Goal: Task Accomplishment & Management: Manage account settings

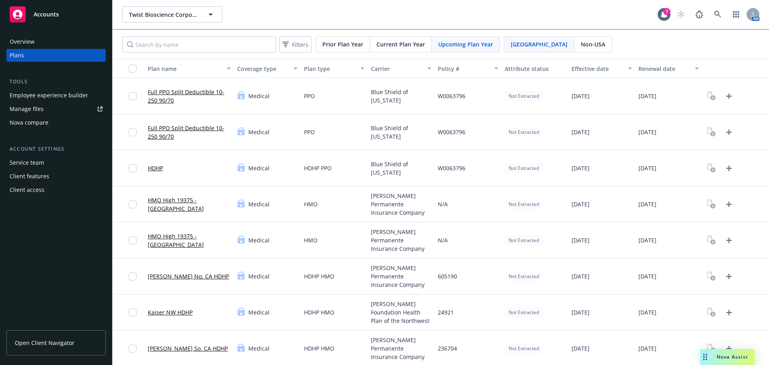
click at [387, 163] on span "Blue Shield of [US_STATE]" at bounding box center [401, 168] width 60 height 17
click at [2, 181] on div "Overview Plans Tools Employee experience builder Manage files Nova compare Acco…" at bounding box center [56, 195] width 112 height 339
click at [722, 95] on link "Upload Plan Documents" at bounding box center [728, 96] width 13 height 13
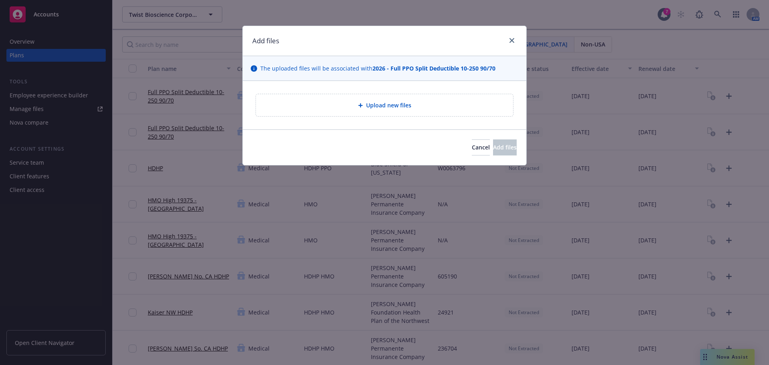
click at [324, 109] on div "Upload new files" at bounding box center [384, 104] width 244 height 9
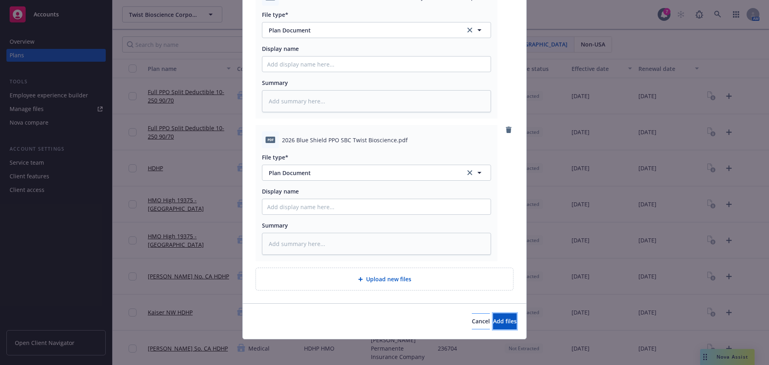
click at [493, 315] on button "Add files" at bounding box center [505, 321] width 24 height 16
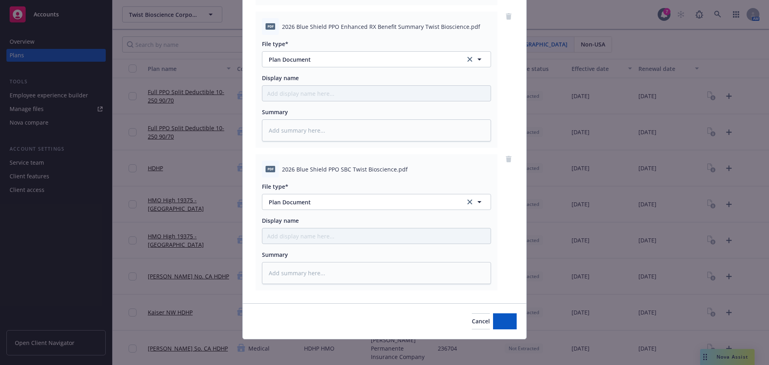
scroll to position [225, 0]
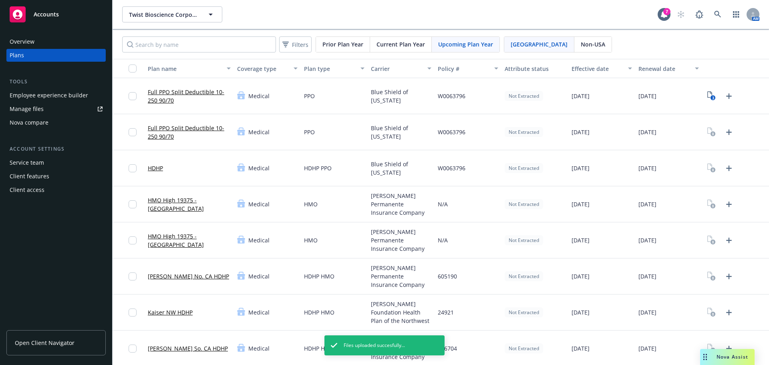
drag, startPoint x: 157, startPoint y: 127, endPoint x: 86, endPoint y: 137, distance: 71.9
click at [157, 127] on link "Full PPO Split Deductible 10-250 90/70" at bounding box center [189, 132] width 83 height 17
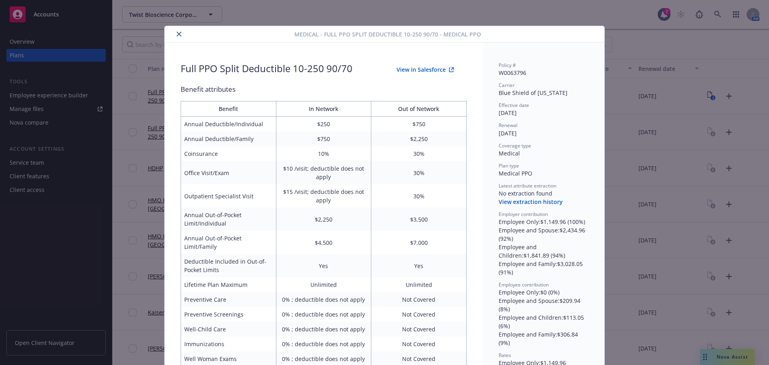
click at [174, 35] on button "close" at bounding box center [179, 34] width 10 height 10
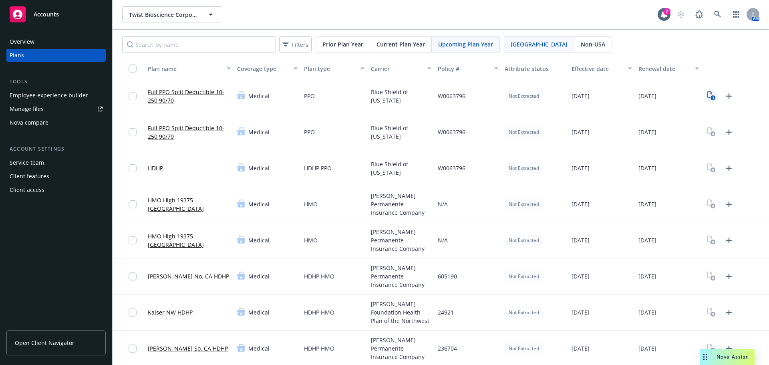
click at [705, 101] on link "3" at bounding box center [711, 96] width 13 height 13
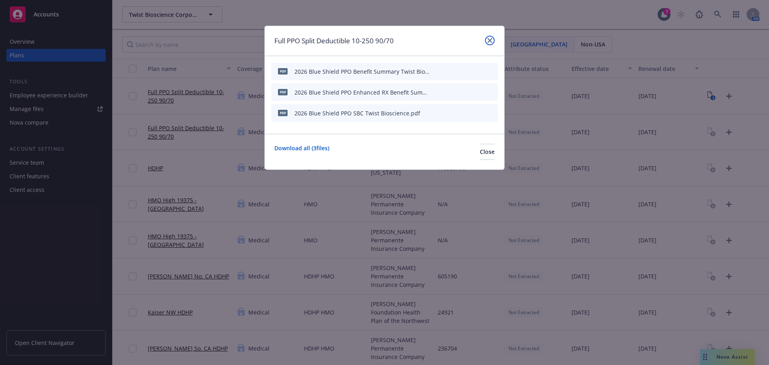
drag, startPoint x: 491, startPoint y: 40, endPoint x: 721, endPoint y: 123, distance: 244.1
click at [491, 40] on icon "close" at bounding box center [489, 40] width 5 height 5
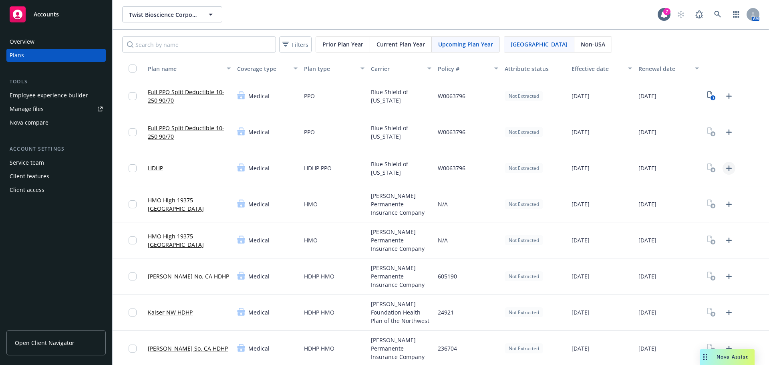
click at [726, 168] on icon "Upload Plan Documents" at bounding box center [729, 168] width 6 height 6
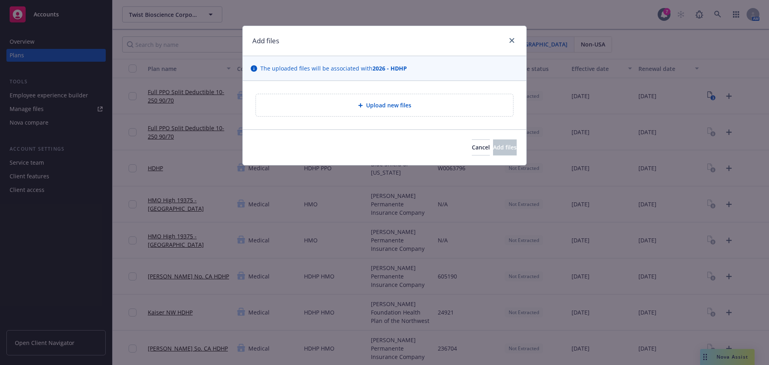
click at [517, 41] on div "Add files" at bounding box center [384, 41] width 283 height 30
click at [516, 42] on div at bounding box center [510, 41] width 13 height 10
click at [509, 41] on link "close" at bounding box center [512, 41] width 10 height 10
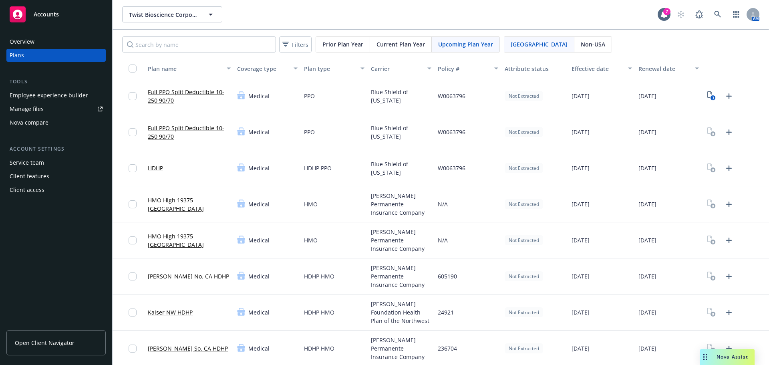
click at [152, 137] on link "Full PPO Split Deductible 10-250 90/70" at bounding box center [189, 132] width 83 height 17
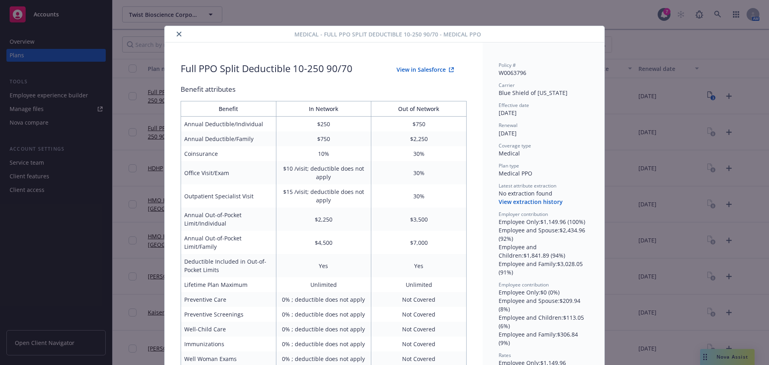
scroll to position [24, 0]
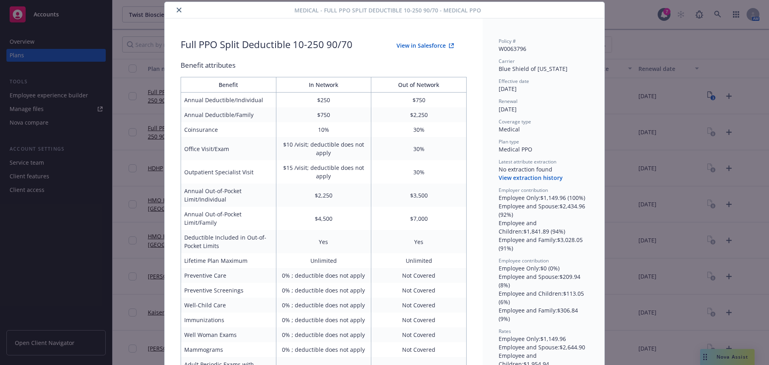
click at [177, 12] on icon "close" at bounding box center [179, 10] width 5 height 5
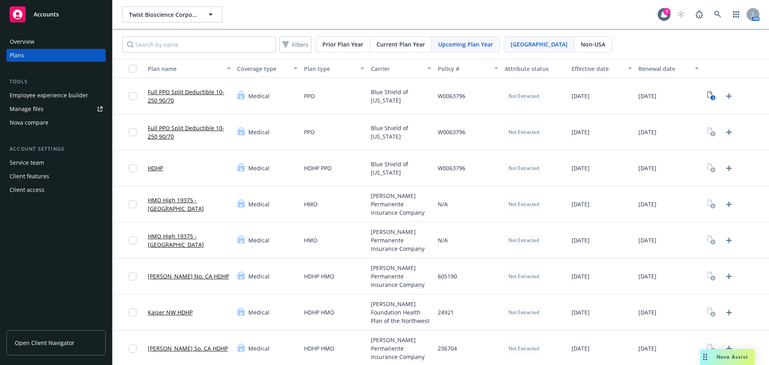
click at [173, 98] on link "Full PPO Split Deductible 10-250 90/70" at bounding box center [189, 96] width 83 height 17
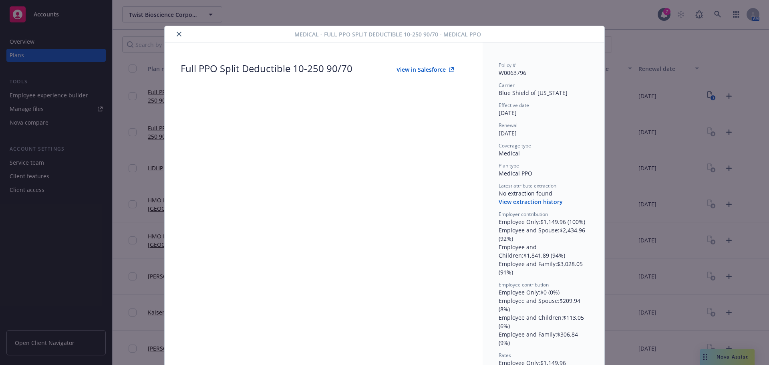
scroll to position [24, 0]
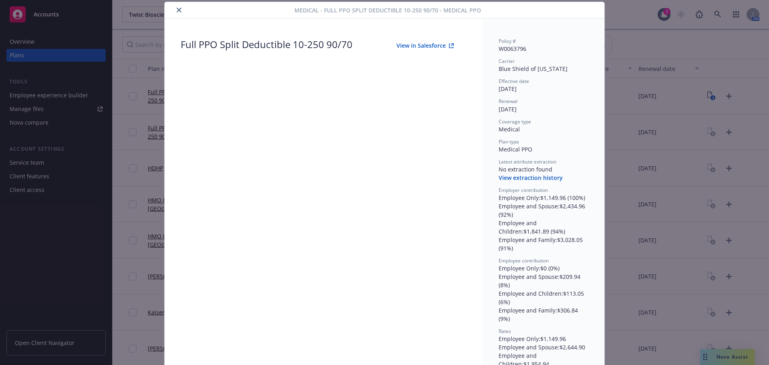
click at [174, 10] on button "close" at bounding box center [179, 10] width 10 height 10
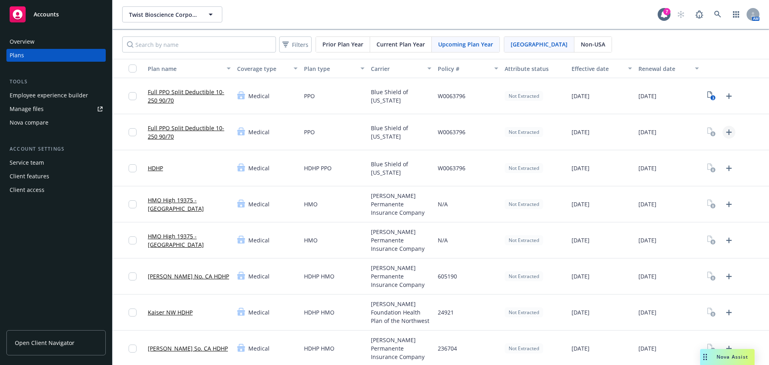
click at [724, 127] on icon "Upload Plan Documents" at bounding box center [729, 132] width 10 height 10
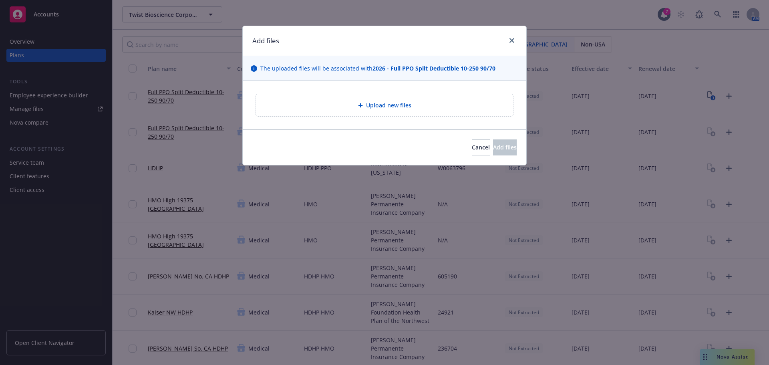
click at [334, 100] on div "Upload new files" at bounding box center [384, 105] width 257 height 22
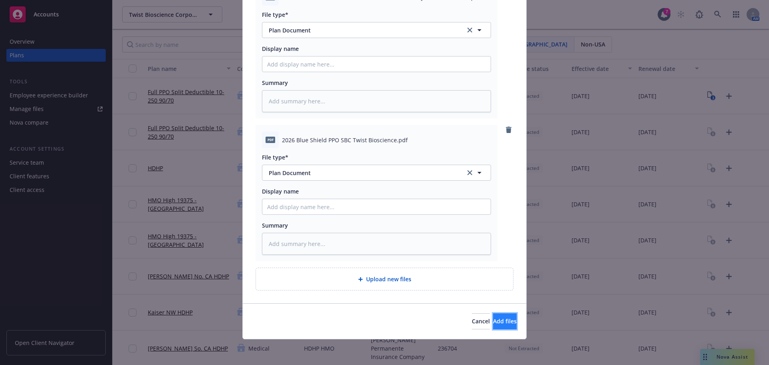
click at [502, 326] on button "Add files" at bounding box center [505, 321] width 24 height 16
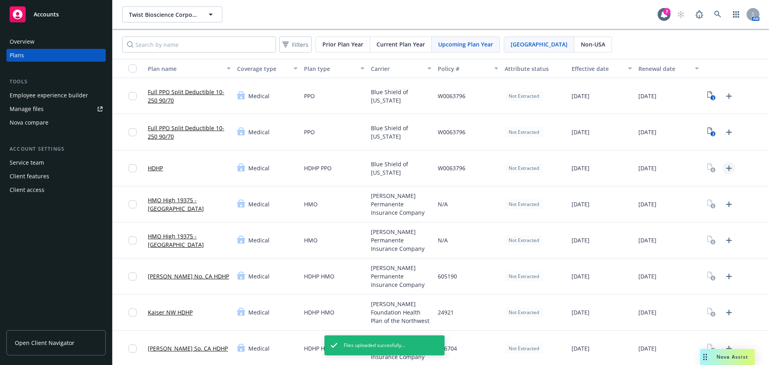
click at [724, 169] on icon "Upload Plan Documents" at bounding box center [729, 168] width 10 height 10
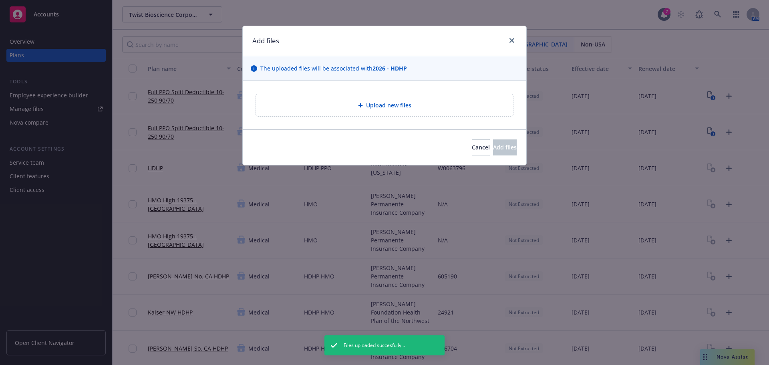
click at [357, 108] on div "Upload new files" at bounding box center [384, 104] width 244 height 9
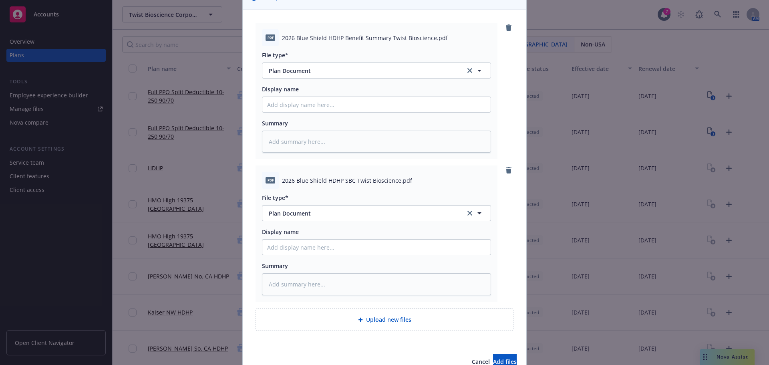
scroll to position [111, 0]
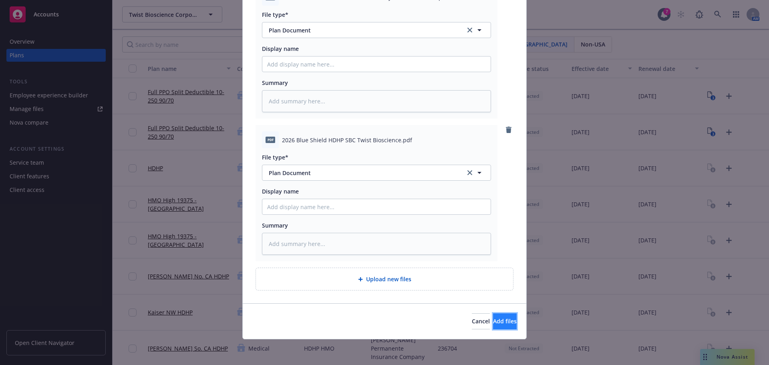
click at [506, 325] on button "Add files" at bounding box center [505, 321] width 24 height 16
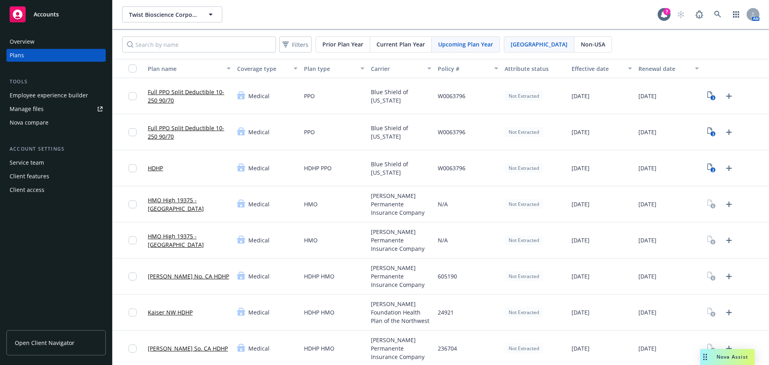
click at [370, 213] on div "[PERSON_NAME] Permanente Insurance Company" at bounding box center [401, 204] width 67 height 36
click at [724, 205] on icon "Upload Plan Documents" at bounding box center [729, 204] width 10 height 10
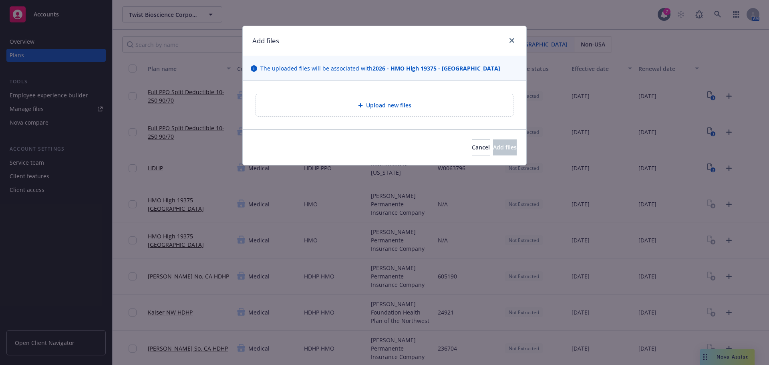
click at [369, 109] on span "Upload new files" at bounding box center [388, 105] width 45 height 8
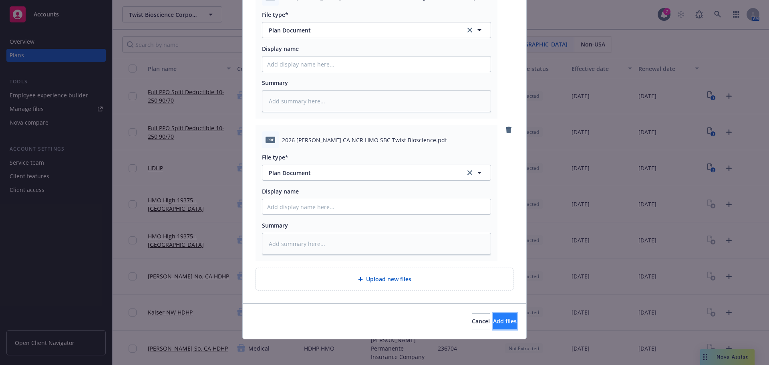
click at [493, 321] on span "Add files" at bounding box center [505, 321] width 24 height 8
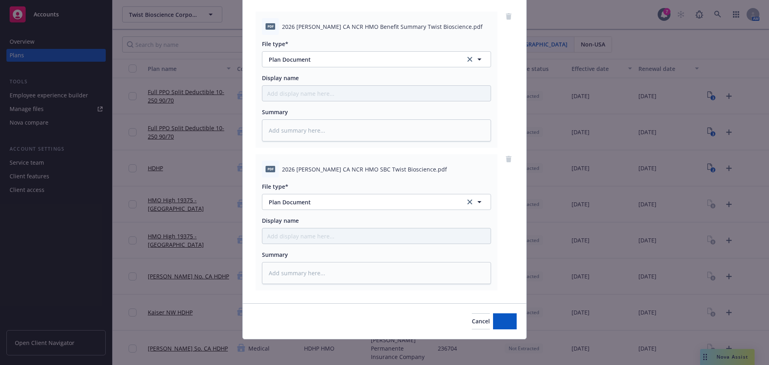
scroll to position [82, 0]
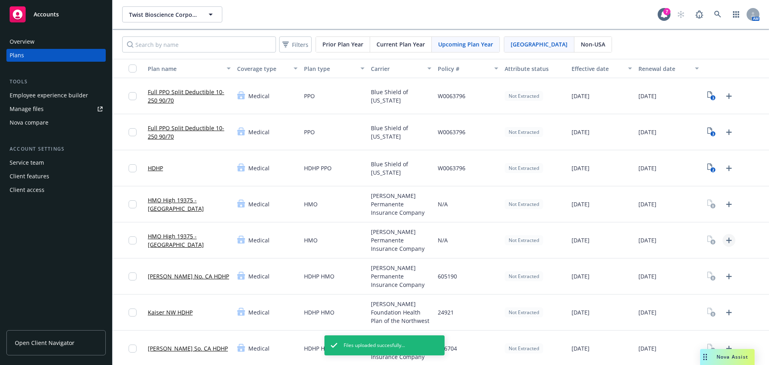
click at [724, 242] on icon "Upload Plan Documents" at bounding box center [729, 240] width 10 height 10
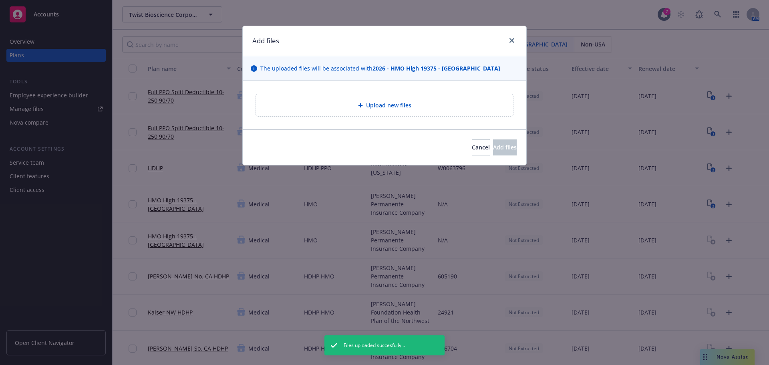
click at [366, 98] on div "Upload new files" at bounding box center [384, 105] width 257 height 22
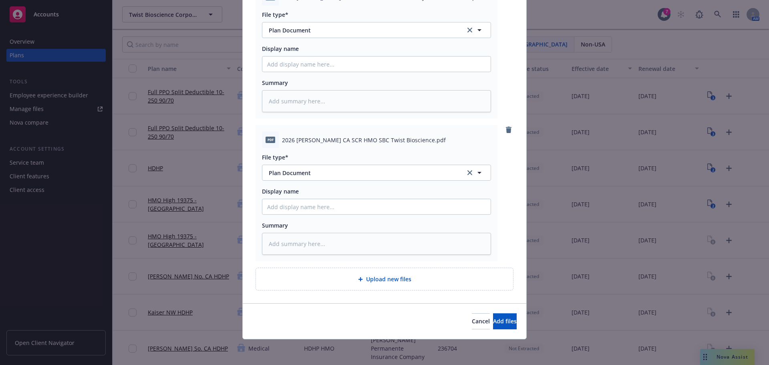
click at [497, 331] on div "Cancel Add files" at bounding box center [384, 321] width 283 height 36
click at [497, 317] on button "Add files" at bounding box center [505, 321] width 24 height 16
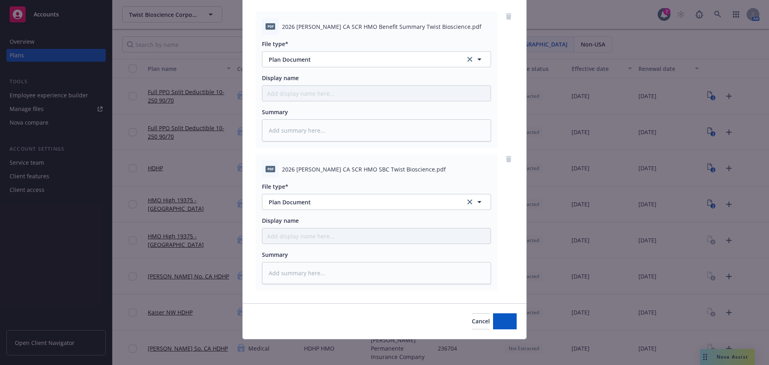
scroll to position [82, 0]
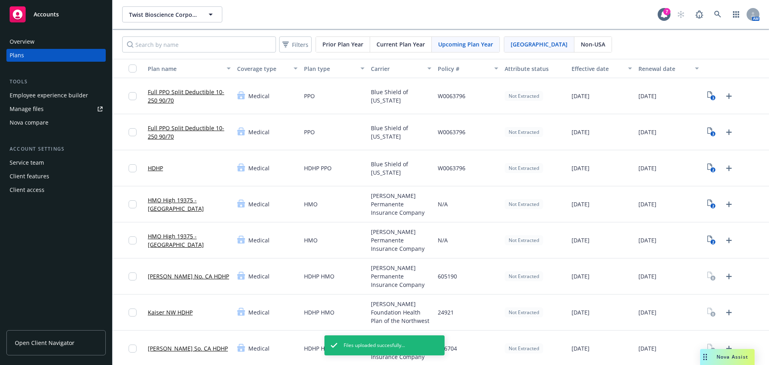
click at [723, 283] on div at bounding box center [735, 276] width 67 height 36
click at [726, 278] on icon "Upload Plan Documents" at bounding box center [729, 276] width 6 height 6
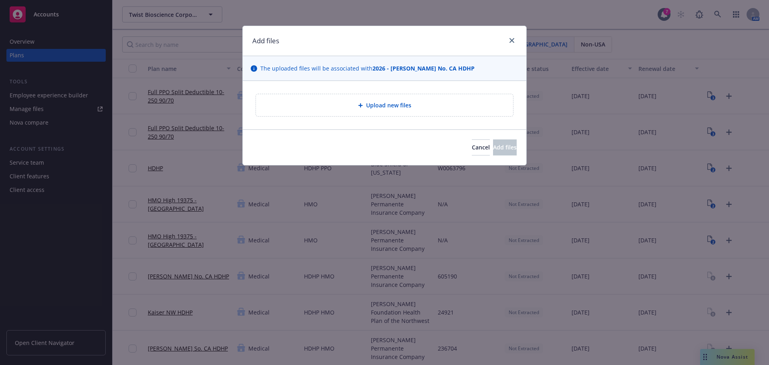
click at [380, 124] on div "Upload new files" at bounding box center [384, 105] width 283 height 48
click at [374, 112] on div "Upload new files" at bounding box center [384, 105] width 257 height 22
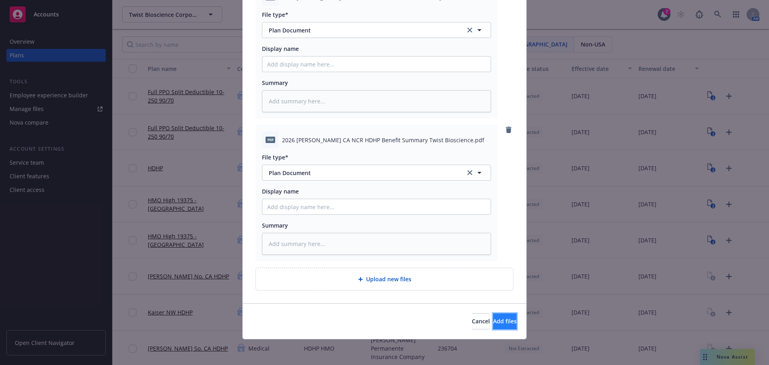
click at [493, 324] on span "Add files" at bounding box center [505, 321] width 24 height 8
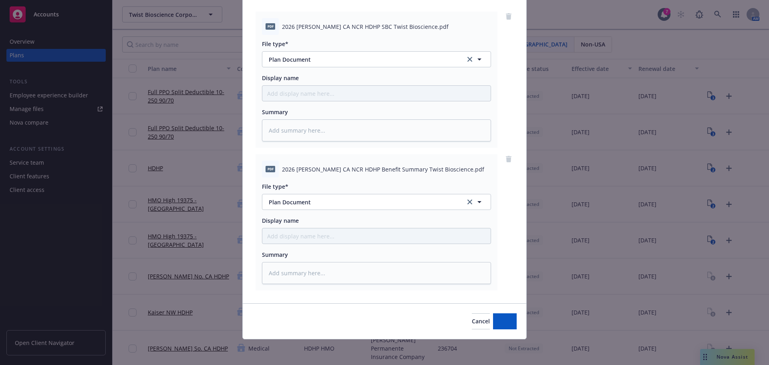
scroll to position [82, 0]
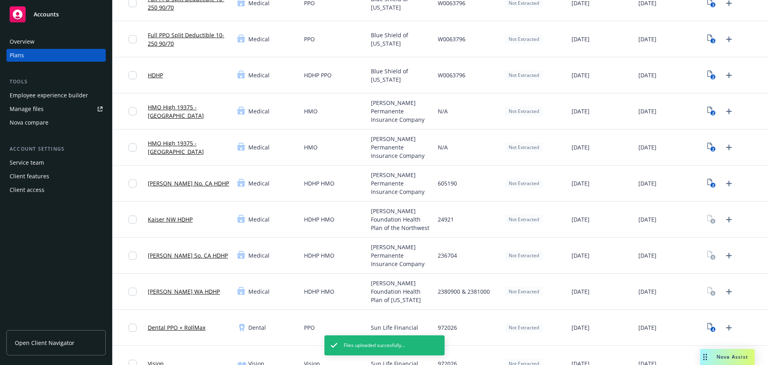
scroll to position [120, 0]
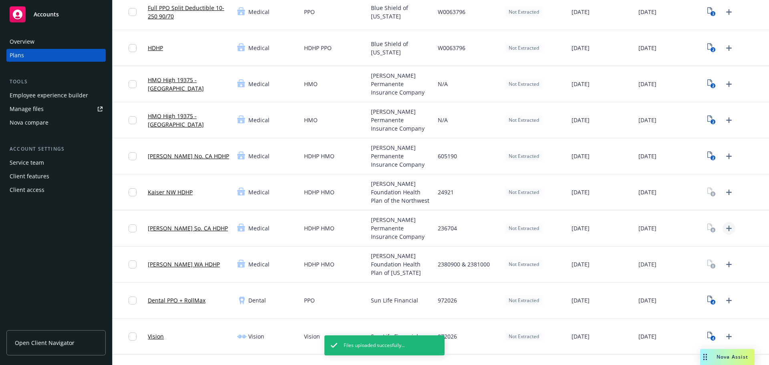
click at [727, 226] on icon "Upload Plan Documents" at bounding box center [729, 228] width 10 height 10
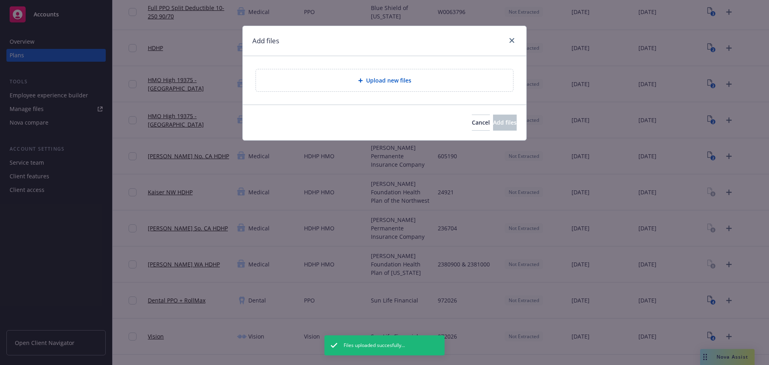
click at [376, 87] on div "Upload new files" at bounding box center [384, 80] width 257 height 22
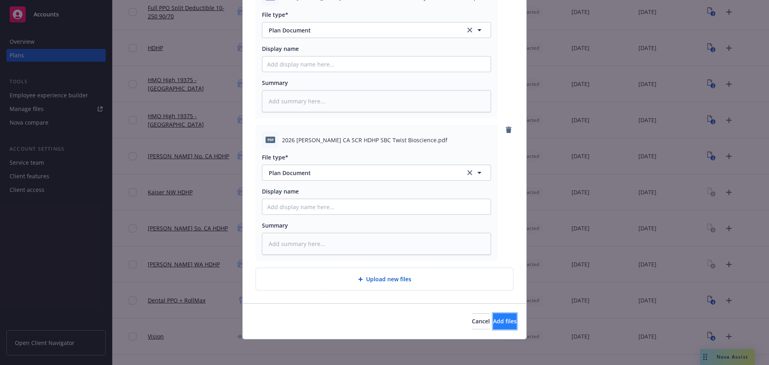
click at [503, 327] on button "Add files" at bounding box center [505, 321] width 24 height 16
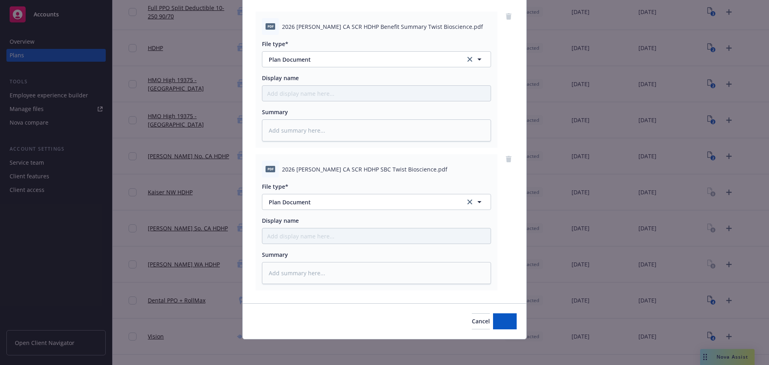
scroll to position [82, 0]
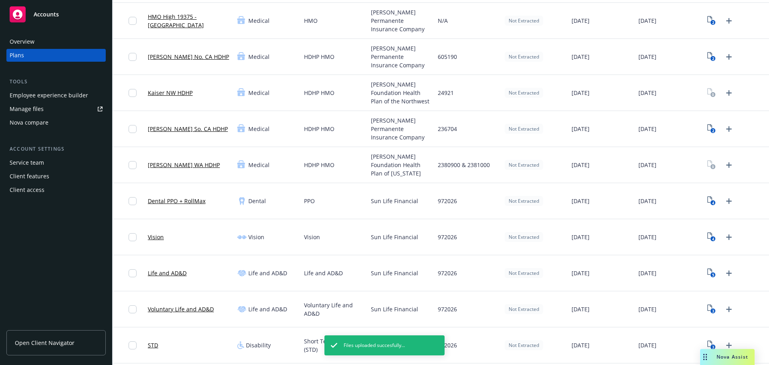
scroll to position [160, 0]
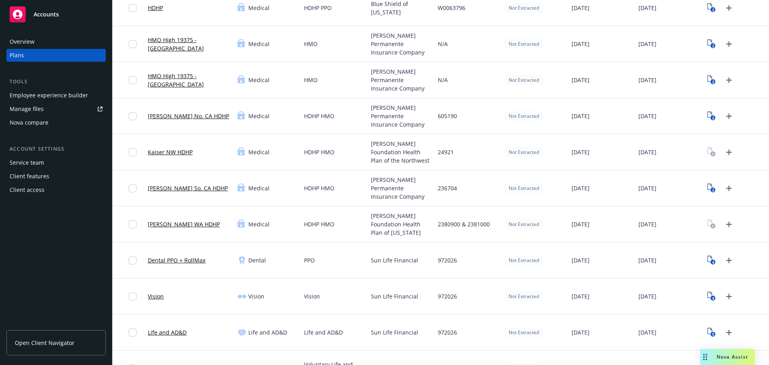
click at [577, 187] on span "[DATE]" at bounding box center [580, 188] width 18 height 8
click at [595, 128] on div "[DATE]" at bounding box center [601, 116] width 67 height 36
drag, startPoint x: 580, startPoint y: 152, endPoint x: 614, endPoint y: 154, distance: 33.7
click at [614, 154] on div "[DATE]" at bounding box center [601, 152] width 67 height 36
click at [568, 217] on div "[DATE]" at bounding box center [601, 224] width 67 height 36
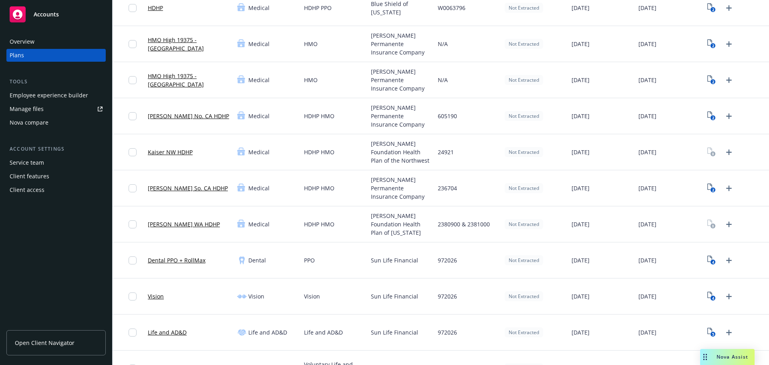
drag, startPoint x: 579, startPoint y: 219, endPoint x: 590, endPoint y: 220, distance: 11.2
click at [590, 220] on div "[DATE]" at bounding box center [601, 224] width 67 height 36
drag, startPoint x: 529, startPoint y: 236, endPoint x: 519, endPoint y: 239, distance: 10.4
click at [529, 236] on div "Not Extracted" at bounding box center [534, 224] width 67 height 36
click at [709, 262] on icon "4" at bounding box center [711, 259] width 8 height 9
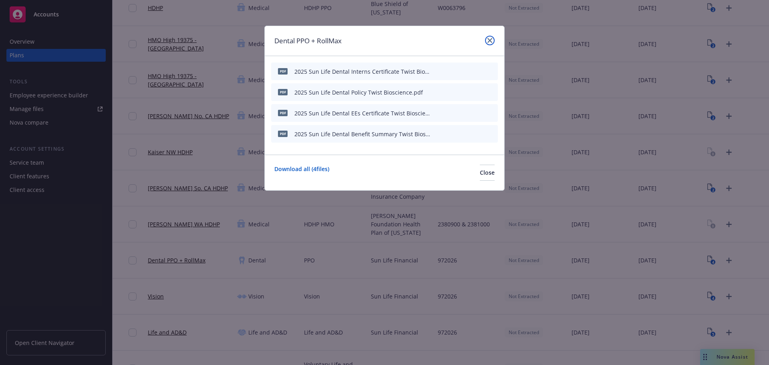
drag, startPoint x: 491, startPoint y: 42, endPoint x: 12, endPoint y: 225, distance: 513.4
click at [491, 42] on icon "close" at bounding box center [489, 40] width 5 height 5
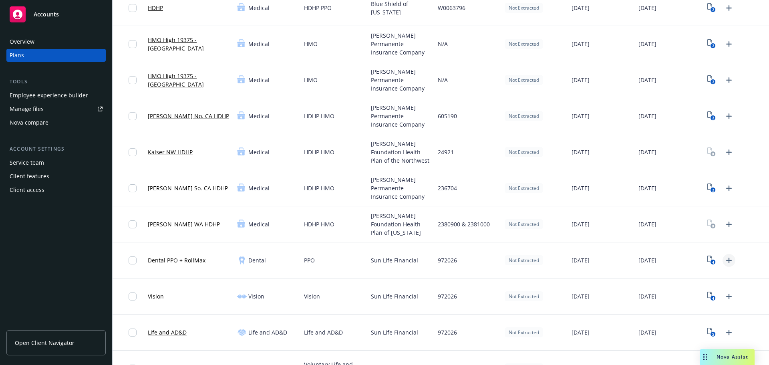
click at [725, 263] on icon "Upload Plan Documents" at bounding box center [729, 260] width 10 height 10
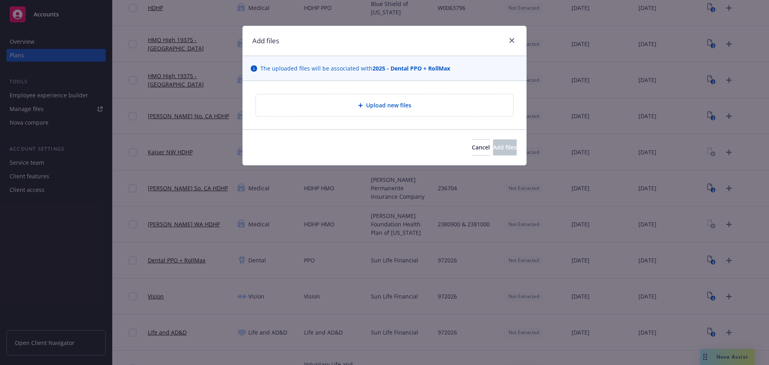
click at [382, 102] on span "Upload new files" at bounding box center [388, 105] width 45 height 8
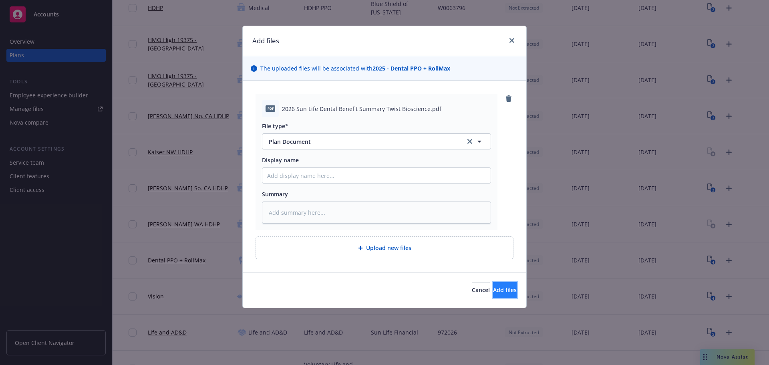
click at [498, 292] on span "Add files" at bounding box center [505, 290] width 24 height 8
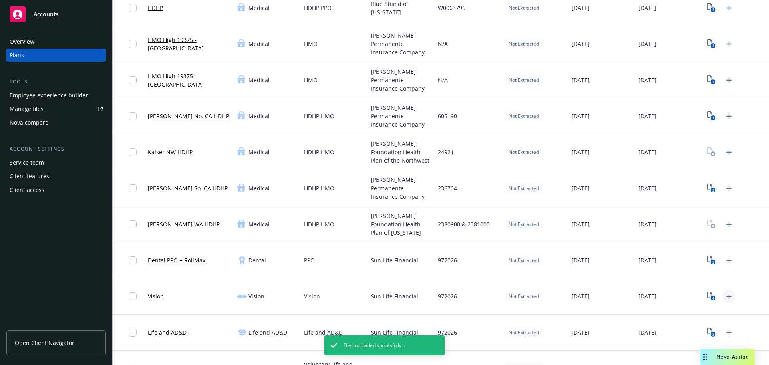
click at [724, 298] on icon "Upload Plan Documents" at bounding box center [729, 296] width 10 height 10
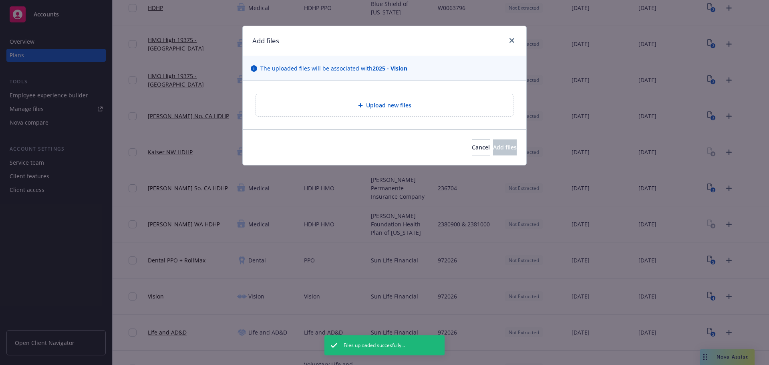
click at [370, 106] on span "Upload new files" at bounding box center [388, 105] width 45 height 8
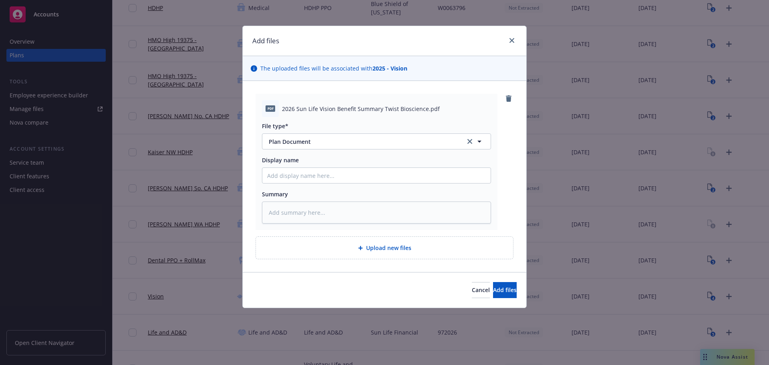
click at [490, 278] on div "Cancel Add files" at bounding box center [384, 290] width 283 height 36
click at [493, 285] on button "Add files" at bounding box center [505, 290] width 24 height 16
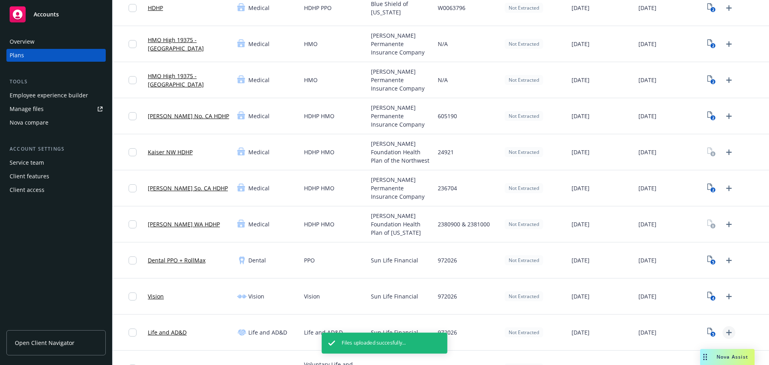
click at [724, 332] on icon "Upload Plan Documents" at bounding box center [729, 332] width 10 height 10
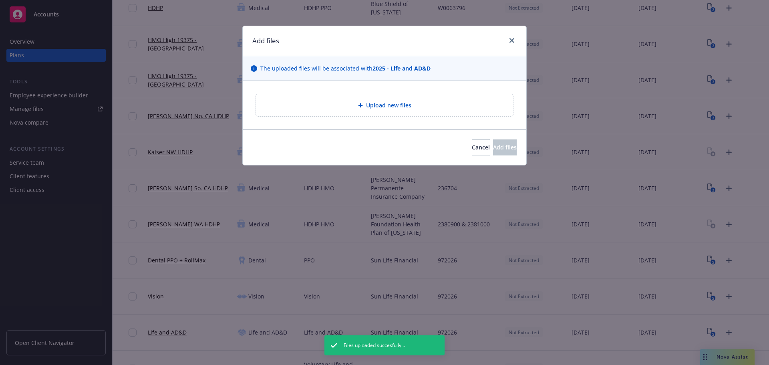
click at [354, 108] on div "Upload new files" at bounding box center [384, 104] width 244 height 9
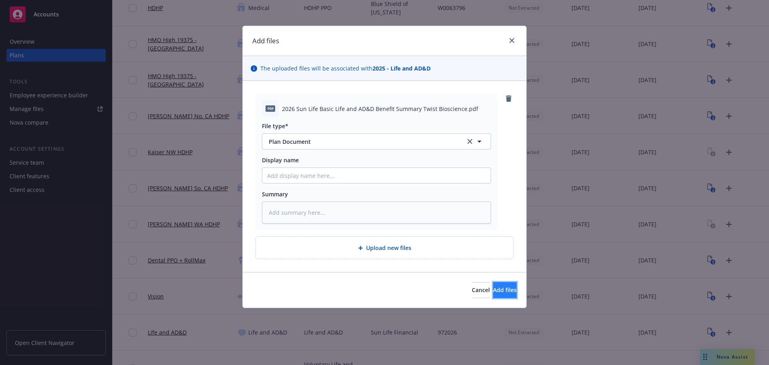
click at [497, 293] on span "Add files" at bounding box center [505, 290] width 24 height 8
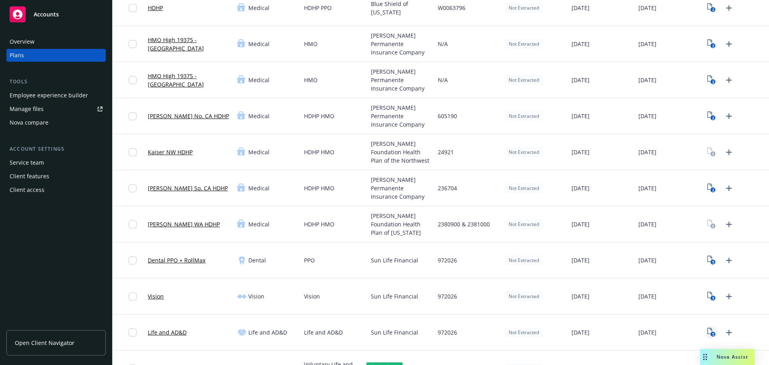
click at [707, 332] on icon "5" at bounding box center [711, 331] width 8 height 9
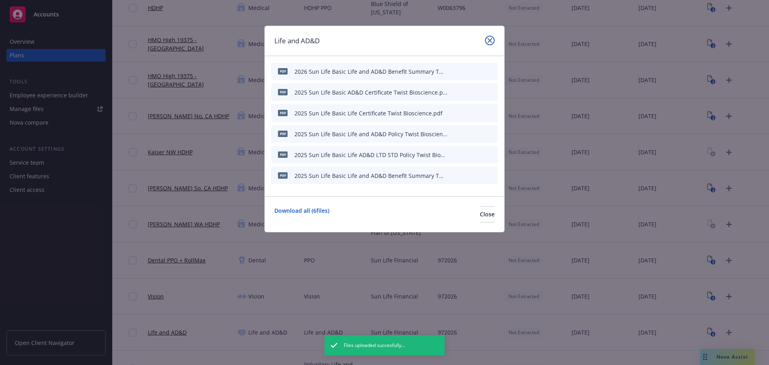
click at [488, 44] on link "close" at bounding box center [490, 41] width 10 height 10
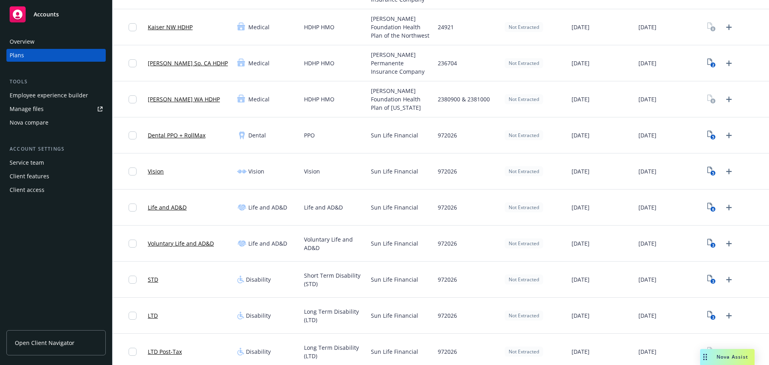
scroll to position [320, 0]
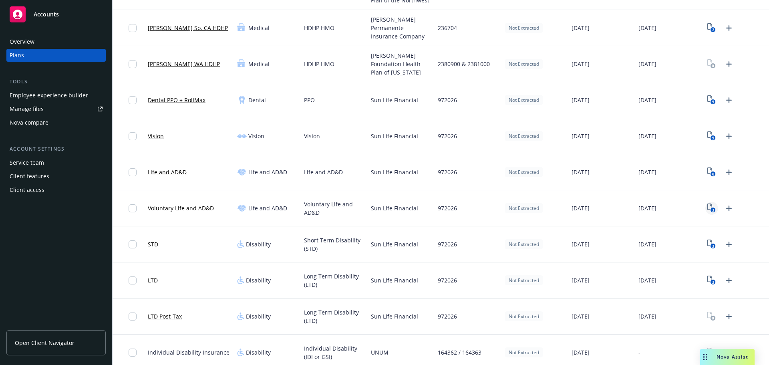
click at [707, 205] on icon "3" at bounding box center [711, 207] width 8 height 9
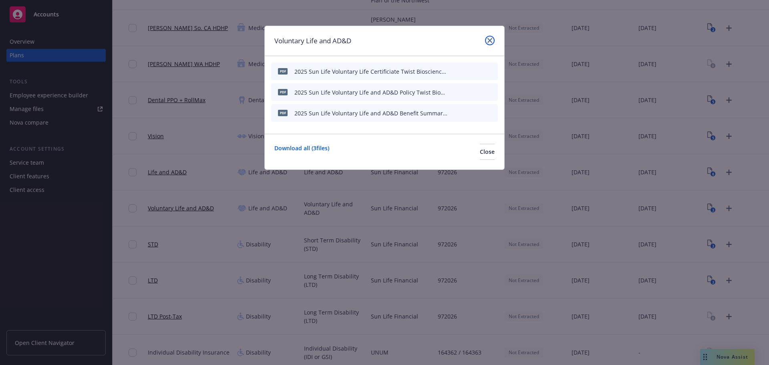
click at [491, 40] on icon "close" at bounding box center [489, 40] width 5 height 5
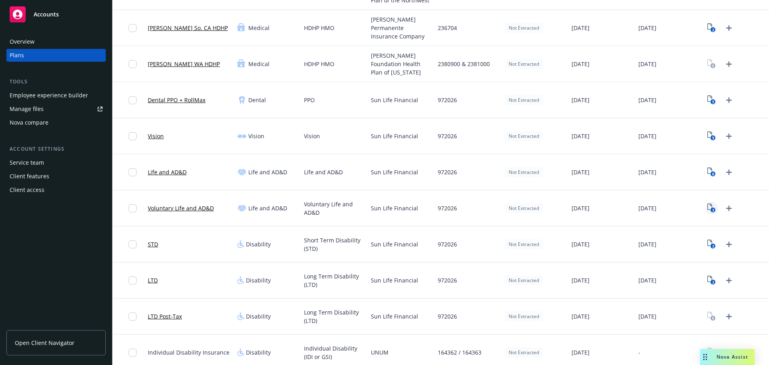
click at [707, 206] on icon "3" at bounding box center [711, 207] width 8 height 9
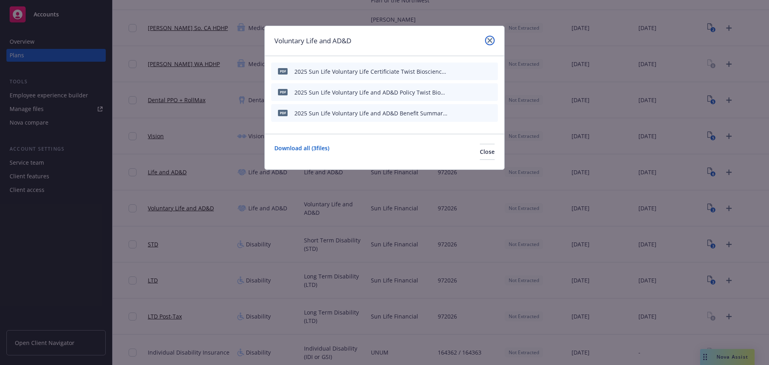
click at [493, 41] on link "close" at bounding box center [490, 41] width 10 height 10
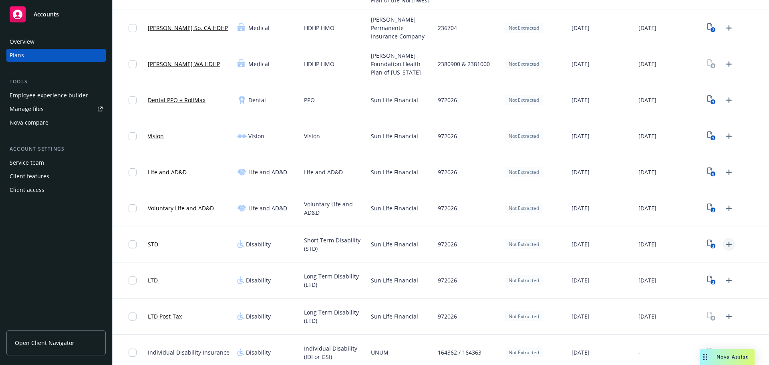
click at [726, 244] on icon "Upload Plan Documents" at bounding box center [729, 244] width 6 height 6
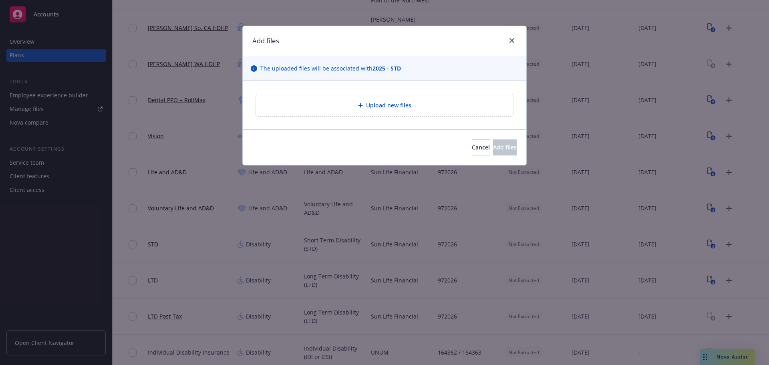
click at [379, 97] on div "Upload new files" at bounding box center [384, 105] width 257 height 22
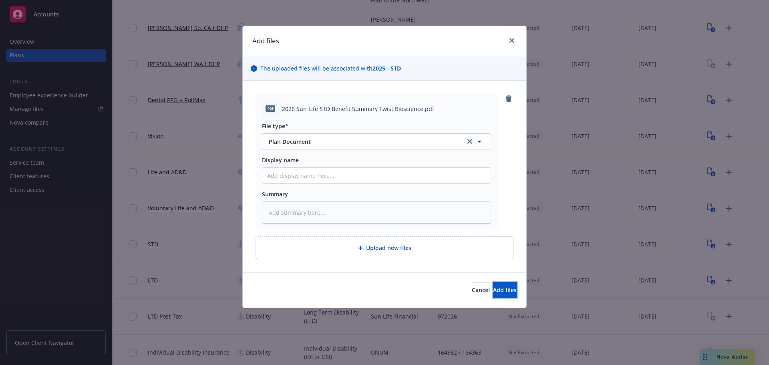
click at [499, 290] on span "Add files" at bounding box center [505, 290] width 24 height 8
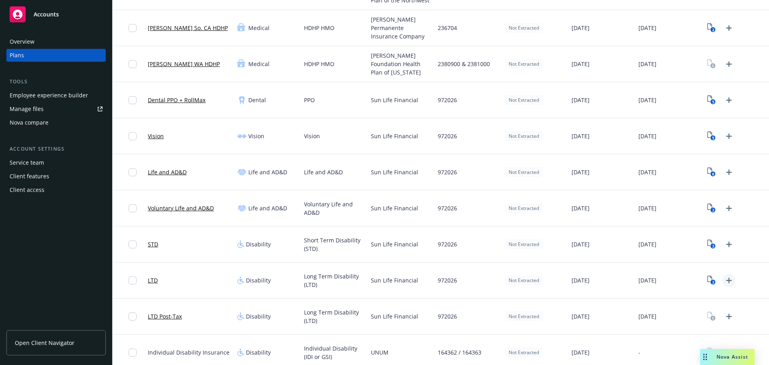
click at [724, 284] on icon "Upload Plan Documents" at bounding box center [729, 280] width 10 height 10
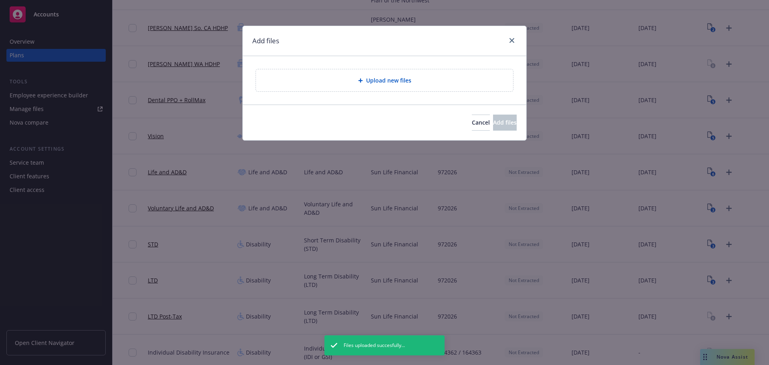
click at [722, 284] on div "Add files Upload new files Cancel Add files" at bounding box center [384, 182] width 769 height 365
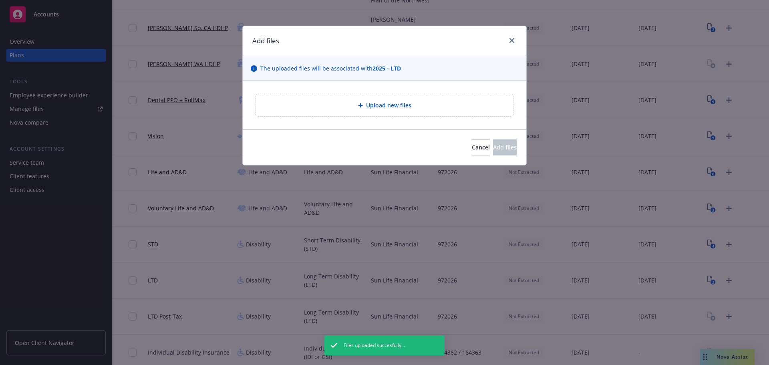
click at [367, 108] on span "Upload new files" at bounding box center [388, 105] width 45 height 8
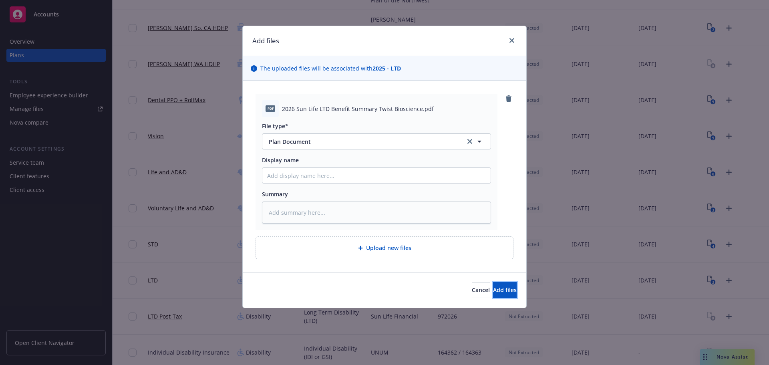
click at [497, 294] on button "Add files" at bounding box center [505, 290] width 24 height 16
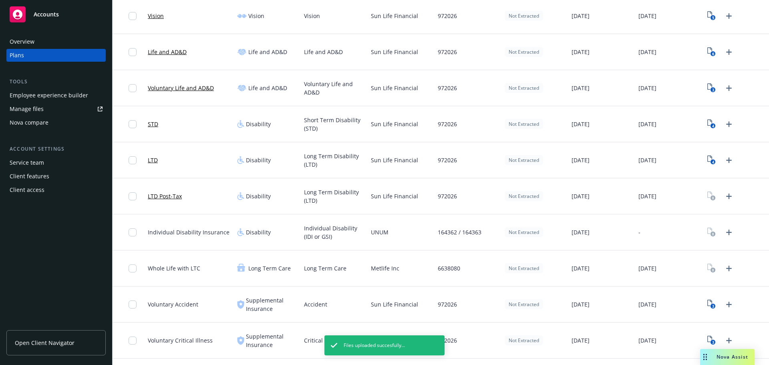
scroll to position [520, 0]
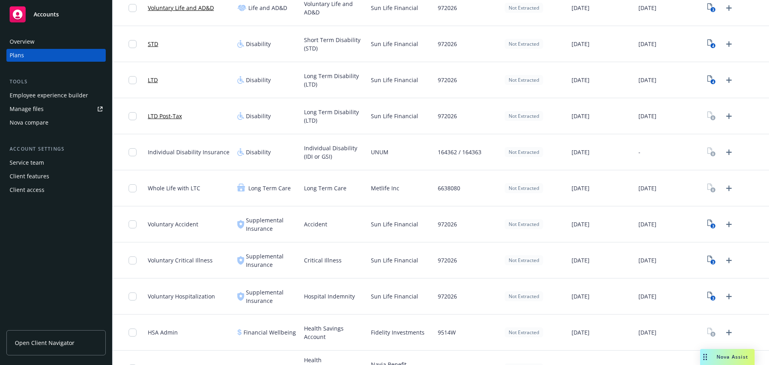
click at [635, 123] on div "[DATE]" at bounding box center [668, 116] width 67 height 36
click at [169, 115] on link "LTD Post-Tax" at bounding box center [165, 116] width 34 height 8
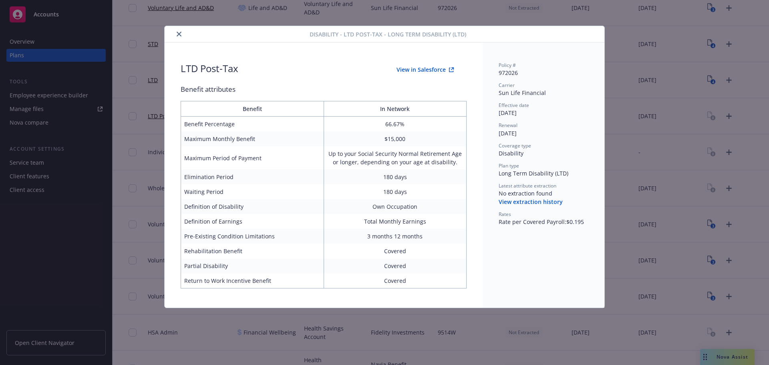
click at [179, 33] on icon "close" at bounding box center [179, 34] width 5 height 5
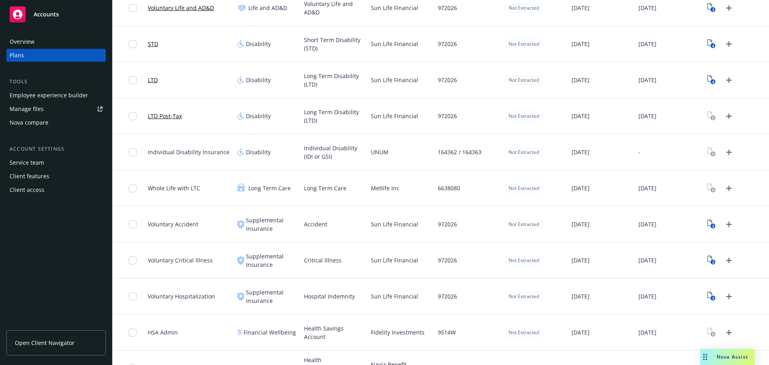
click at [165, 116] on link "LTD Post-Tax" at bounding box center [165, 116] width 34 height 8
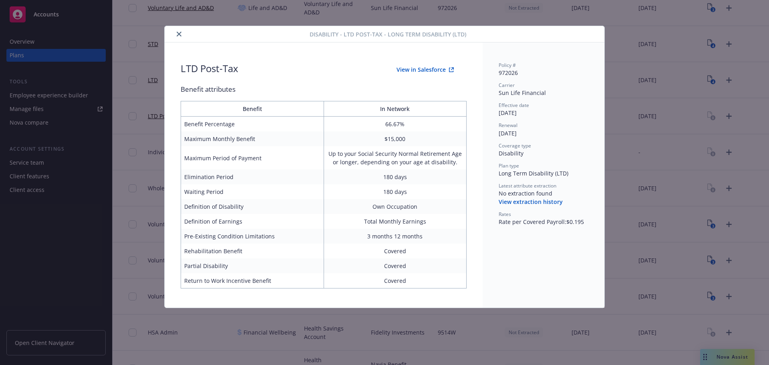
drag, startPoint x: 179, startPoint y: 34, endPoint x: 179, endPoint y: 79, distance: 45.2
click at [179, 34] on icon "close" at bounding box center [179, 34] width 5 height 5
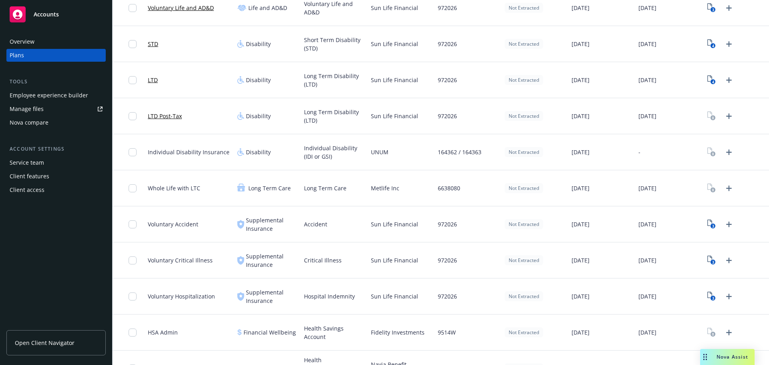
click at [157, 81] on link "LTD" at bounding box center [153, 80] width 10 height 8
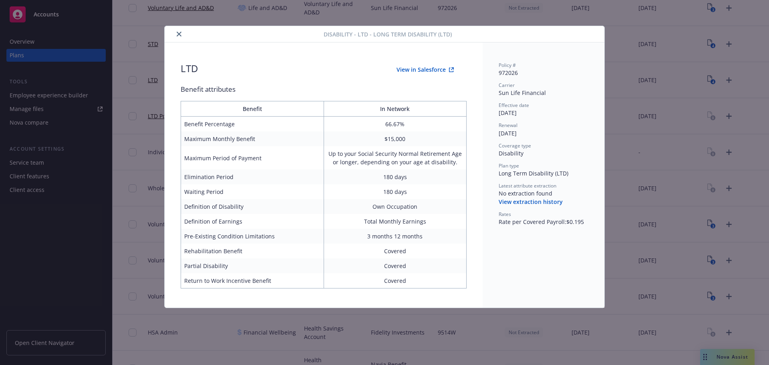
click at [183, 34] on button "close" at bounding box center [179, 34] width 10 height 10
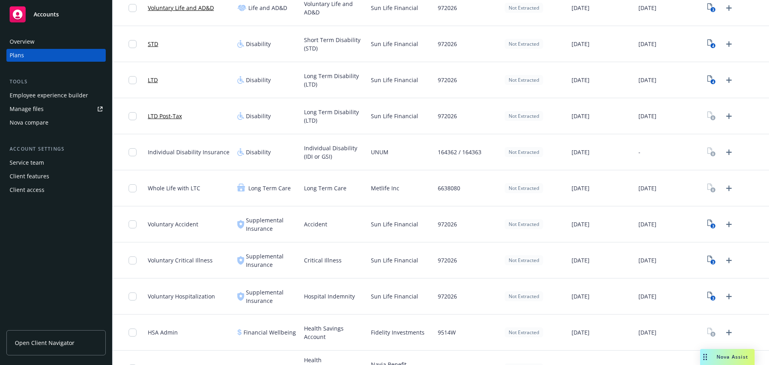
click at [506, 182] on div "Not Extracted" at bounding box center [534, 188] width 67 height 36
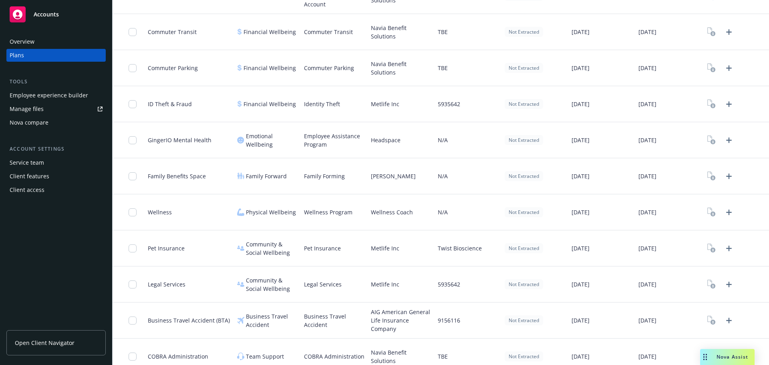
scroll to position [1011, 0]
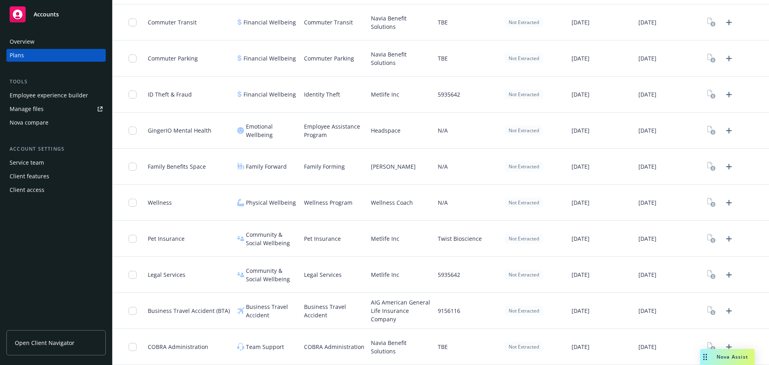
click at [330, 243] on div "Pet Insurance" at bounding box center [334, 239] width 67 height 36
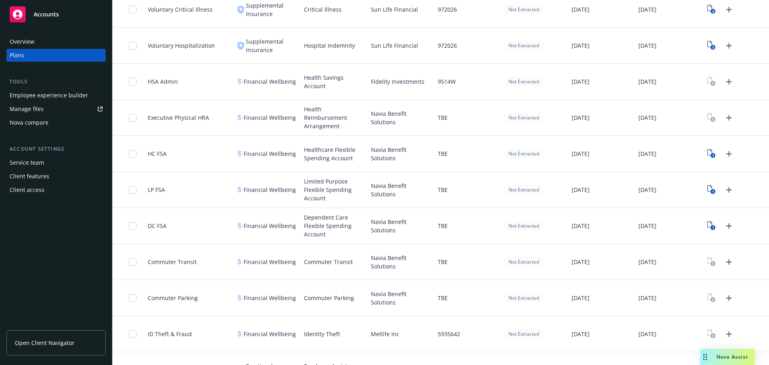
scroll to position [730, 0]
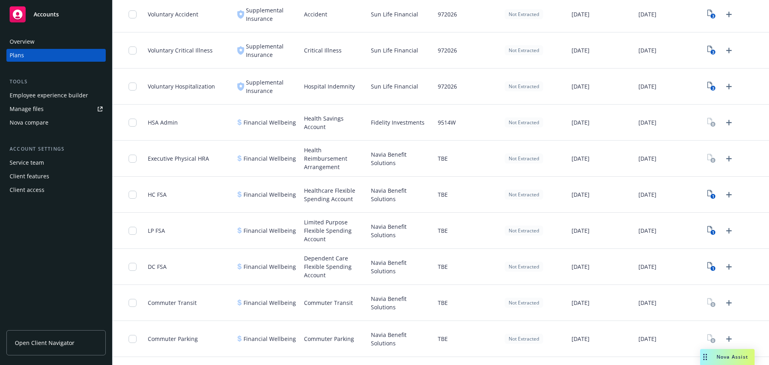
click at [534, 111] on div "Not Extracted" at bounding box center [534, 122] width 67 height 36
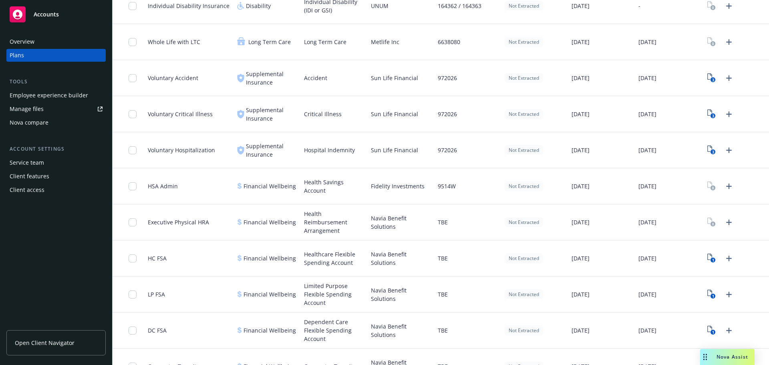
scroll to position [610, 0]
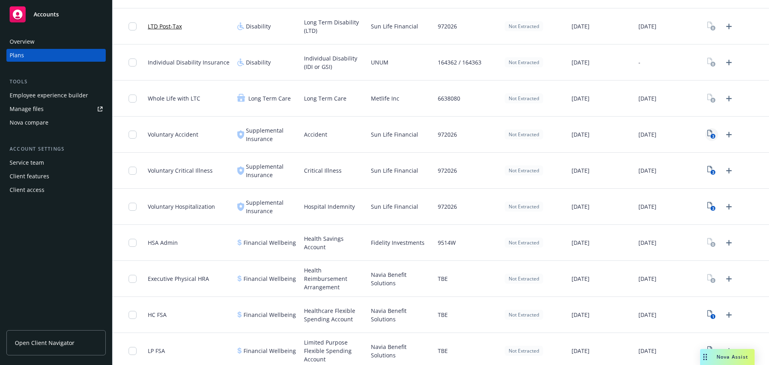
click at [710, 136] on rect "View Plan Documents" at bounding box center [712, 136] width 5 height 5
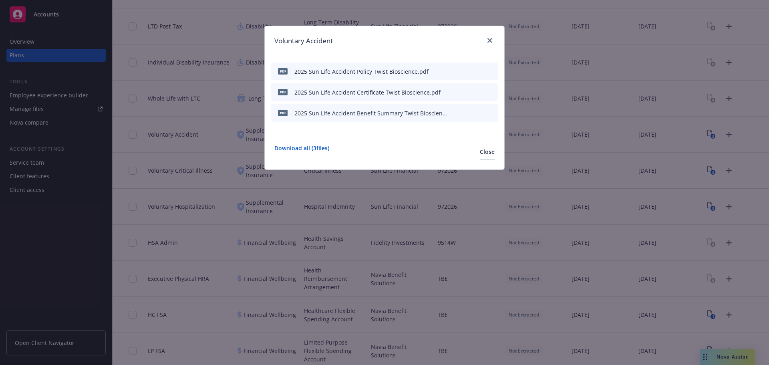
click at [492, 46] on div at bounding box center [488, 41] width 13 height 10
click at [489, 42] on icon "close" at bounding box center [489, 40] width 5 height 5
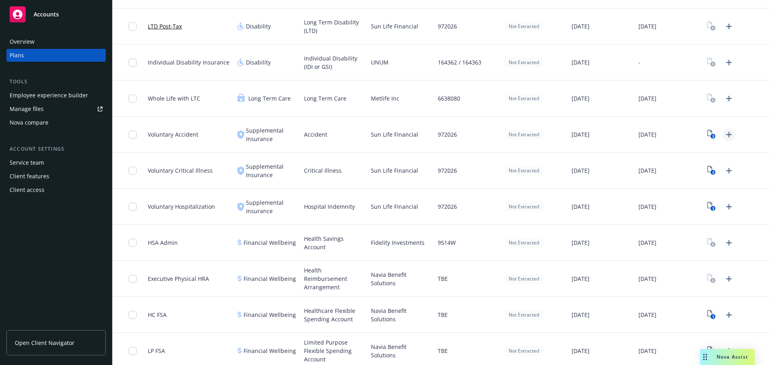
click at [727, 135] on icon "Upload Plan Documents" at bounding box center [729, 135] width 10 height 10
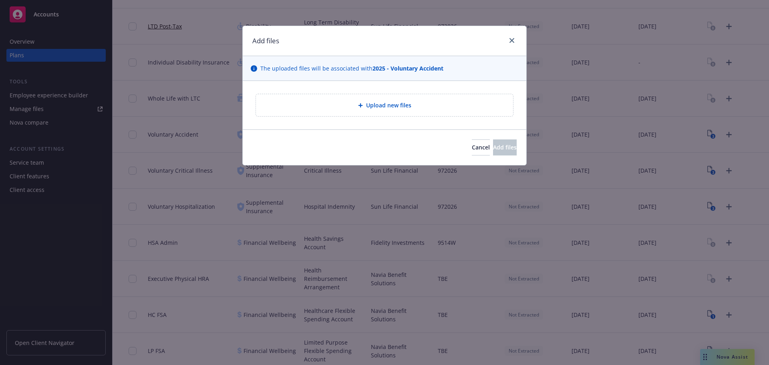
click at [354, 127] on div "Upload new files" at bounding box center [384, 105] width 283 height 48
click at [351, 116] on div "Upload new files" at bounding box center [384, 105] width 257 height 22
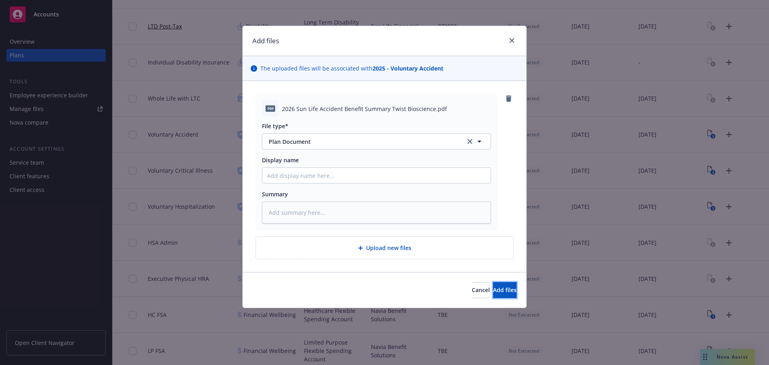
click at [496, 292] on span "Add files" at bounding box center [505, 290] width 24 height 8
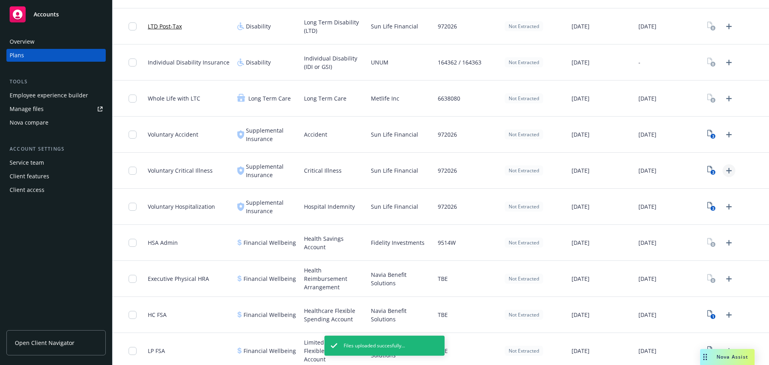
click at [726, 170] on icon "Upload Plan Documents" at bounding box center [729, 171] width 6 height 6
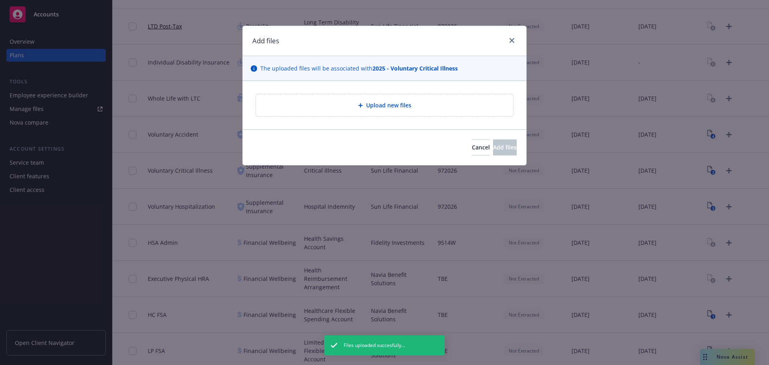
click at [357, 105] on div "Upload new files" at bounding box center [384, 104] width 244 height 9
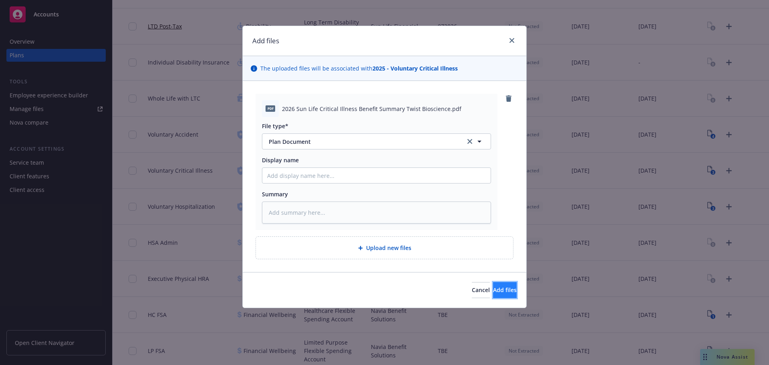
click at [498, 292] on span "Add files" at bounding box center [505, 290] width 24 height 8
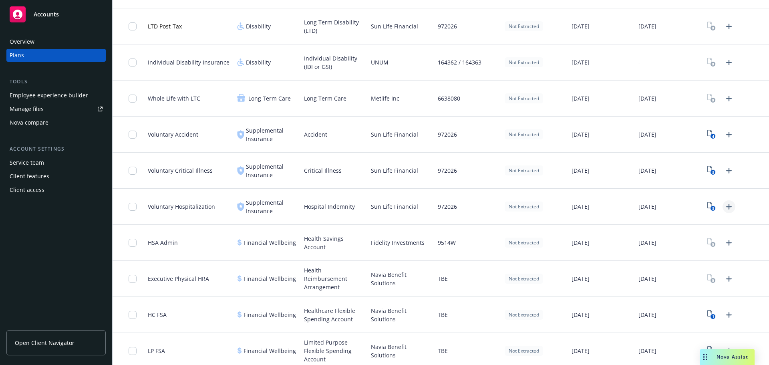
click at [726, 207] on icon "Upload Plan Documents" at bounding box center [729, 207] width 10 height 10
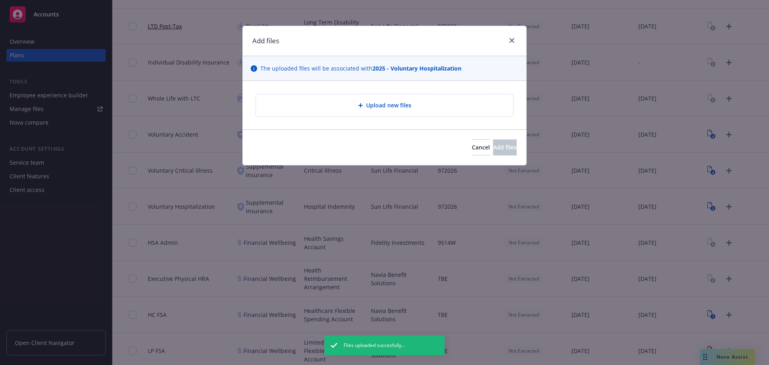
click at [345, 86] on div "Upload new files" at bounding box center [384, 105] width 283 height 48
click at [350, 100] on div "Upload new files" at bounding box center [384, 105] width 257 height 22
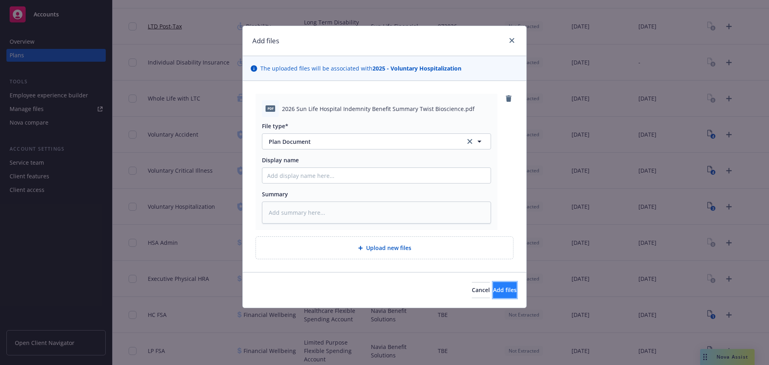
click at [502, 297] on button "Add files" at bounding box center [505, 290] width 24 height 16
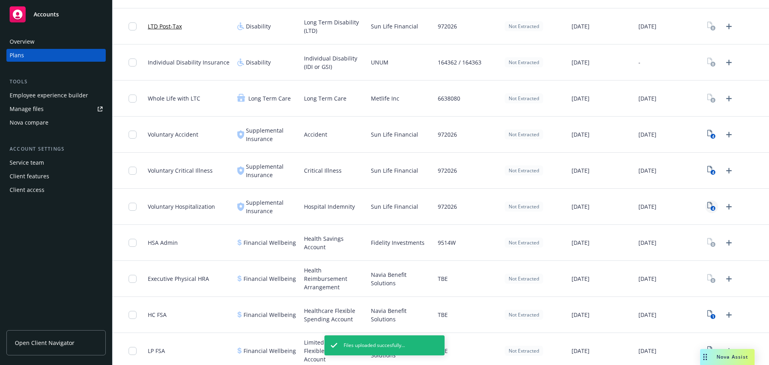
click at [707, 206] on icon "4" at bounding box center [711, 206] width 8 height 9
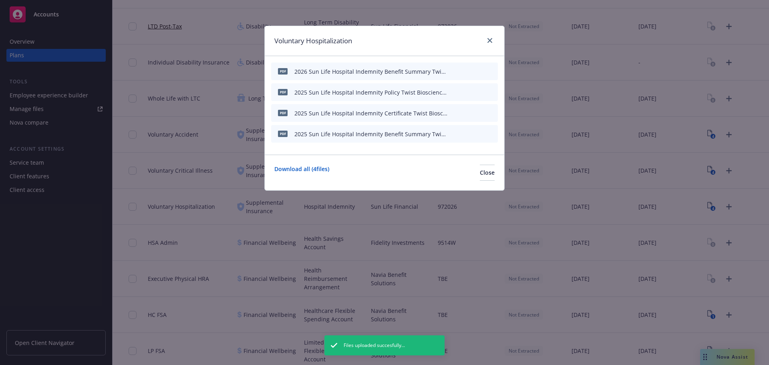
click at [486, 49] on div "Voluntary Hospitalization" at bounding box center [384, 41] width 239 height 30
click at [487, 42] on icon "close" at bounding box center [489, 40] width 5 height 5
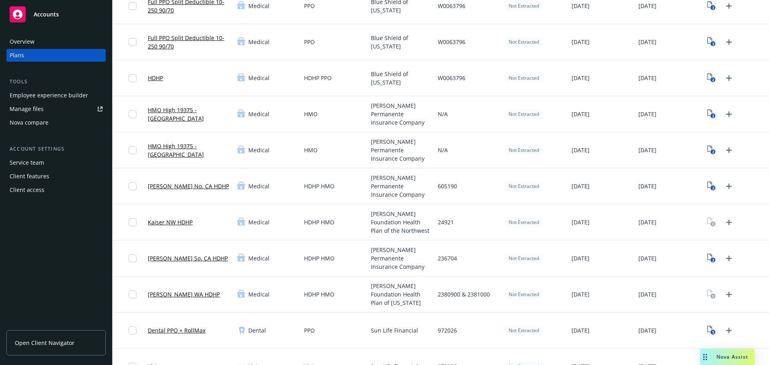
scroll to position [50, 0]
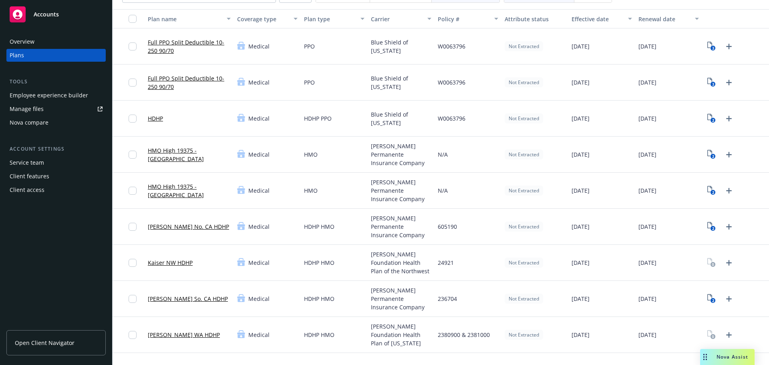
click at [604, 270] on div "[DATE]" at bounding box center [601, 263] width 67 height 36
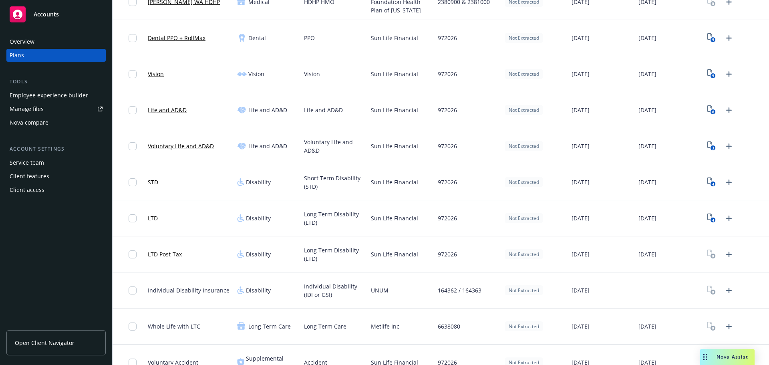
scroll to position [480, 0]
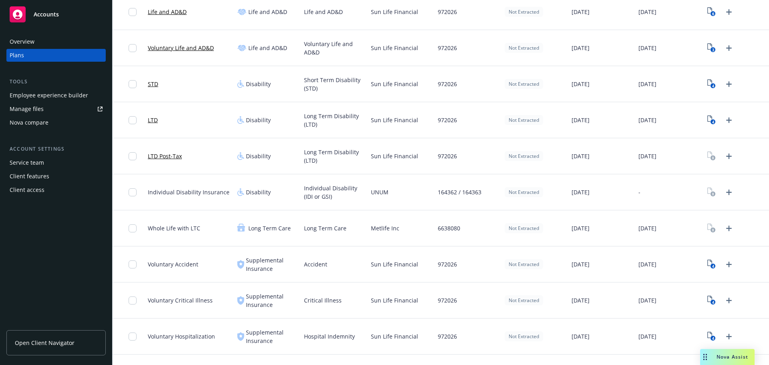
click at [527, 243] on div "Not Extracted" at bounding box center [534, 228] width 67 height 36
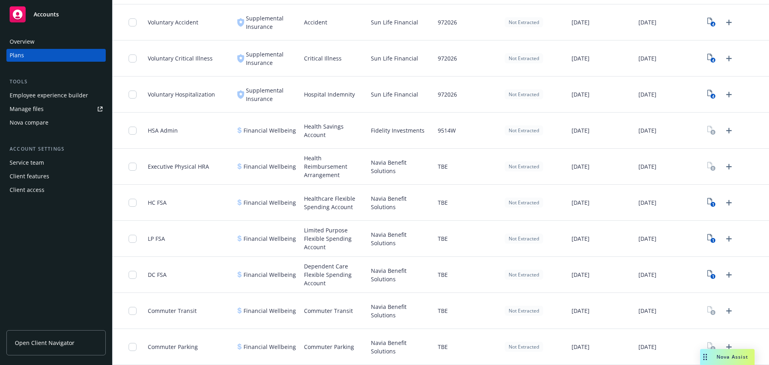
scroll to position [761, 0]
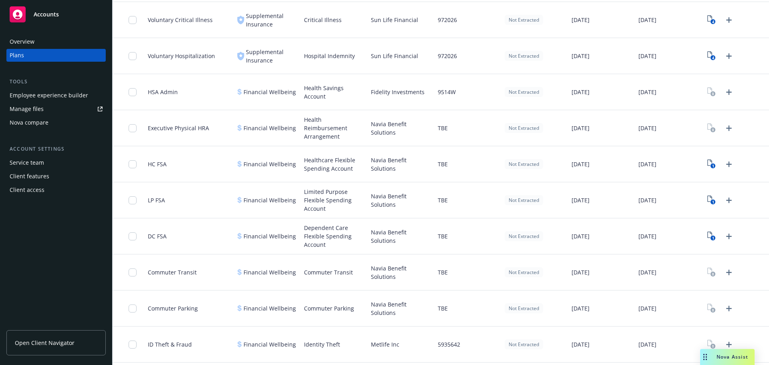
click at [407, 290] on div "Navia Benefit Solutions" at bounding box center [401, 272] width 67 height 36
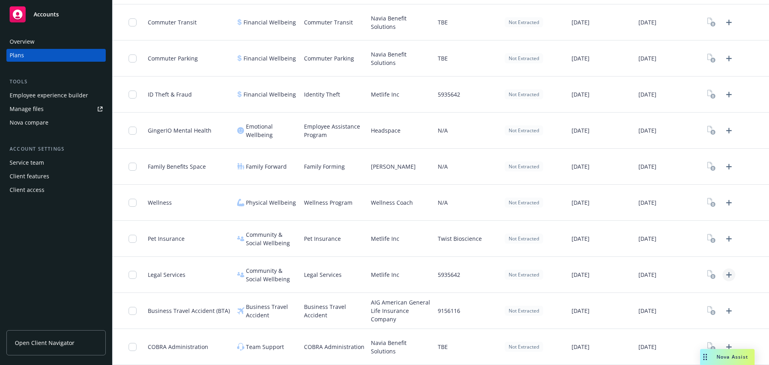
click at [727, 272] on icon "Upload Plan Documents" at bounding box center [729, 275] width 10 height 10
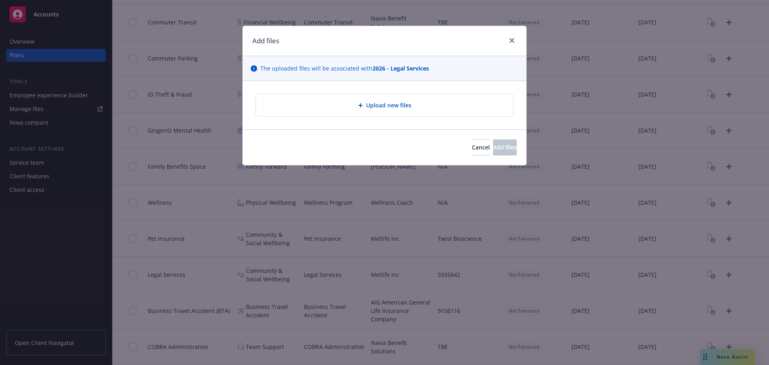
click at [350, 104] on div "Upload new files" at bounding box center [384, 104] width 244 height 9
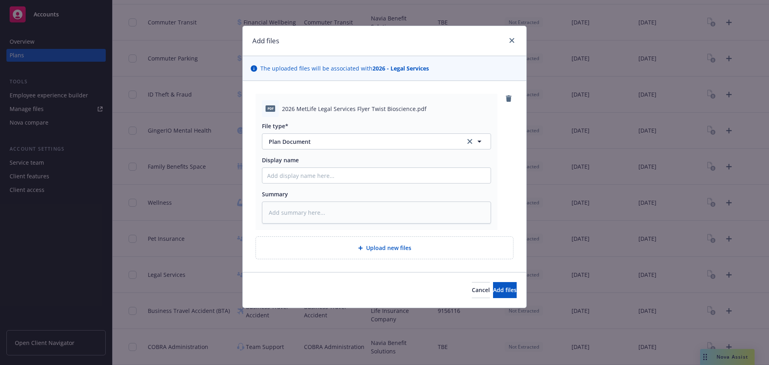
click at [518, 292] on div "Cancel Add files" at bounding box center [384, 290] width 283 height 36
click at [502, 292] on span "Add files" at bounding box center [505, 290] width 24 height 8
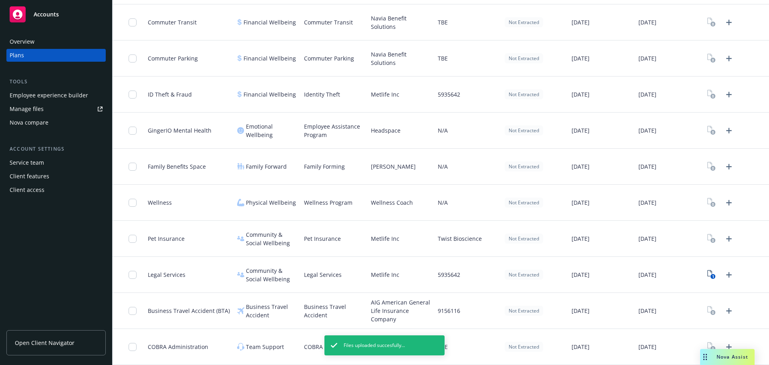
click at [442, 263] on div "5935642" at bounding box center [467, 275] width 67 height 36
click at [724, 97] on icon "Upload Plan Documents" at bounding box center [729, 95] width 10 height 10
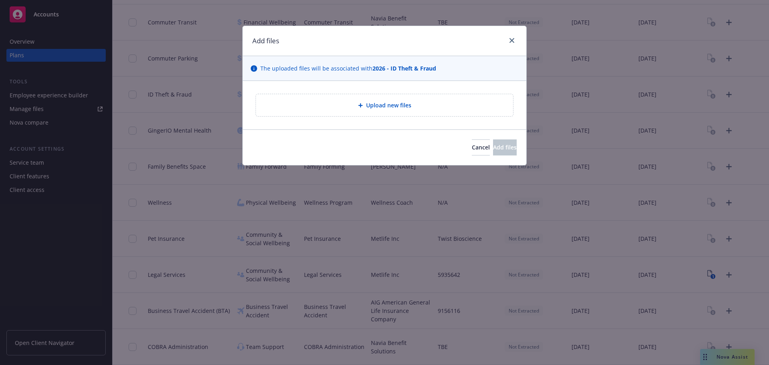
click at [369, 112] on div "Upload new files" at bounding box center [384, 105] width 257 height 22
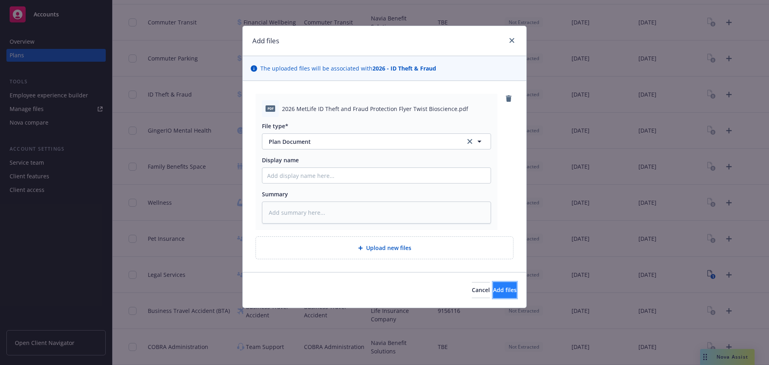
click at [494, 292] on span "Add files" at bounding box center [505, 290] width 24 height 8
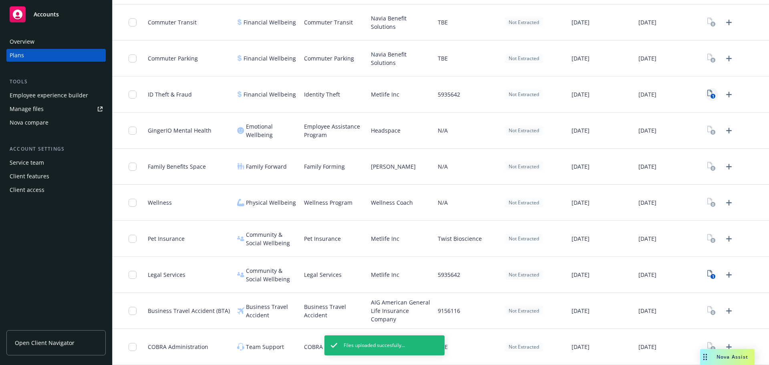
click at [710, 95] on rect "View Plan Documents" at bounding box center [712, 96] width 5 height 5
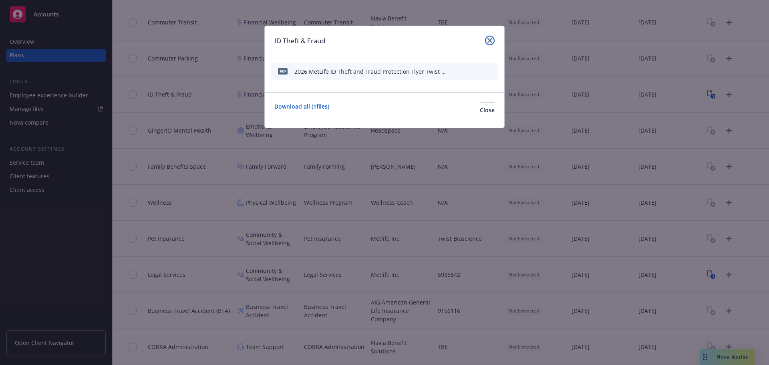
click at [488, 38] on icon "close" at bounding box center [489, 40] width 5 height 5
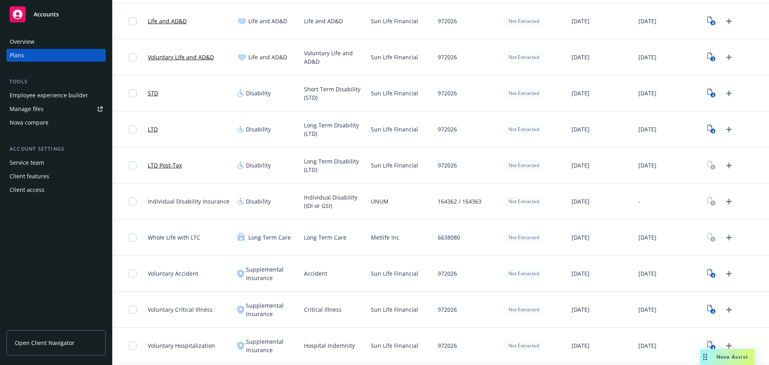
scroll to position [410, 0]
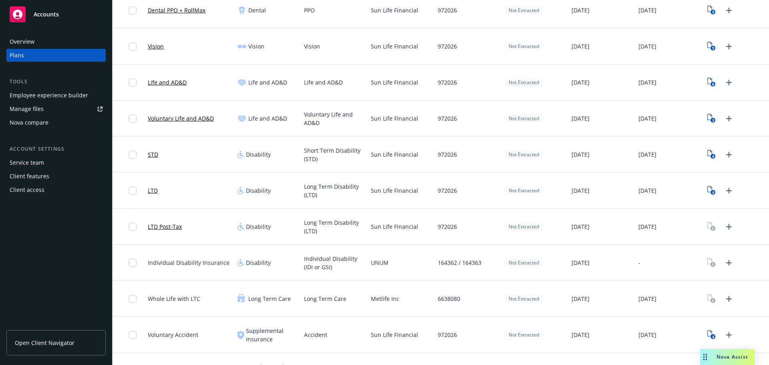
click at [390, 301] on span "Metlife Inc" at bounding box center [385, 298] width 28 height 8
click at [726, 299] on icon "Upload Plan Documents" at bounding box center [729, 299] width 6 height 6
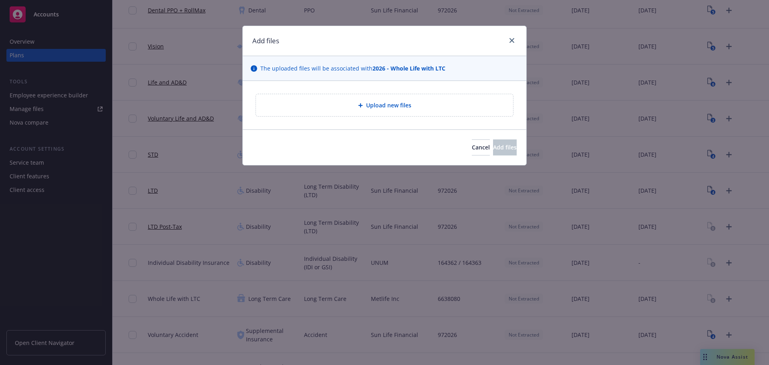
click at [368, 110] on div "Upload new files" at bounding box center [384, 105] width 257 height 22
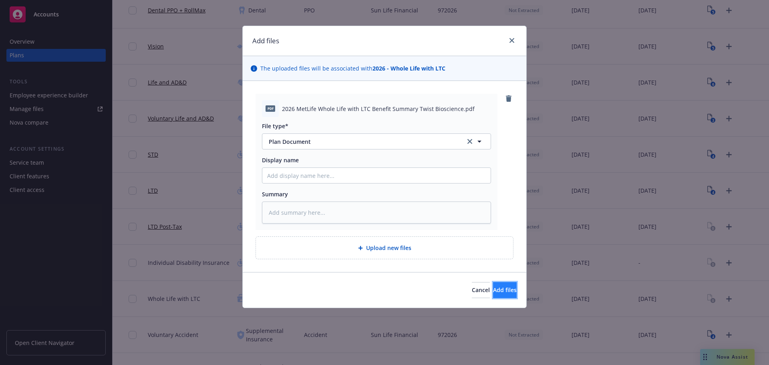
click at [493, 289] on button "Add files" at bounding box center [505, 290] width 24 height 16
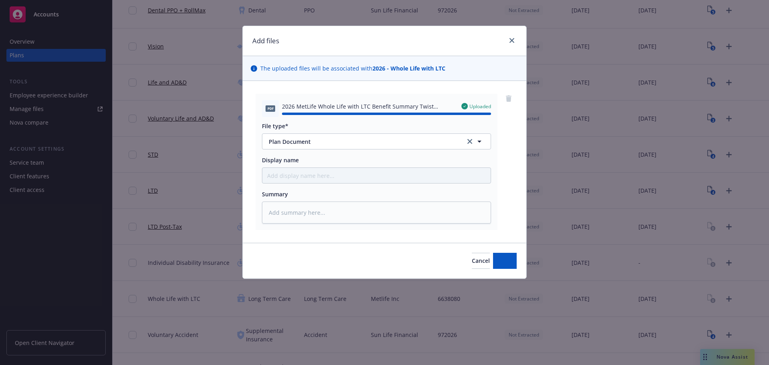
type textarea "x"
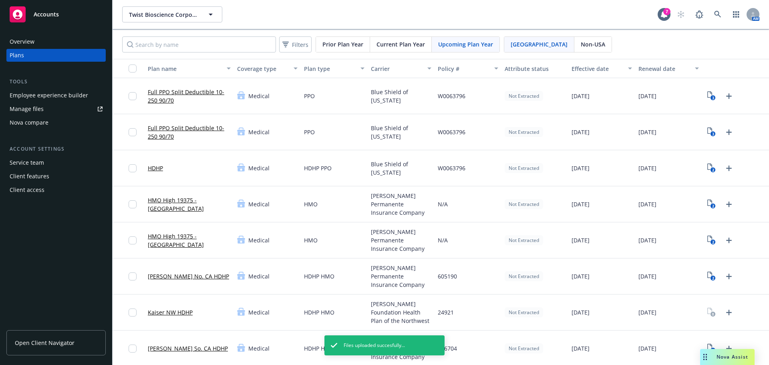
click at [405, 245] on span "[PERSON_NAME] Permanente Insurance Company" at bounding box center [401, 239] width 60 height 25
click at [377, 203] on span "[PERSON_NAME] Permanente Insurance Company" at bounding box center [401, 203] width 60 height 25
drag, startPoint x: 370, startPoint y: 238, endPoint x: 423, endPoint y: 251, distance: 54.4
click at [423, 251] on div "[PERSON_NAME] Permanente Insurance Company" at bounding box center [401, 240] width 67 height 36
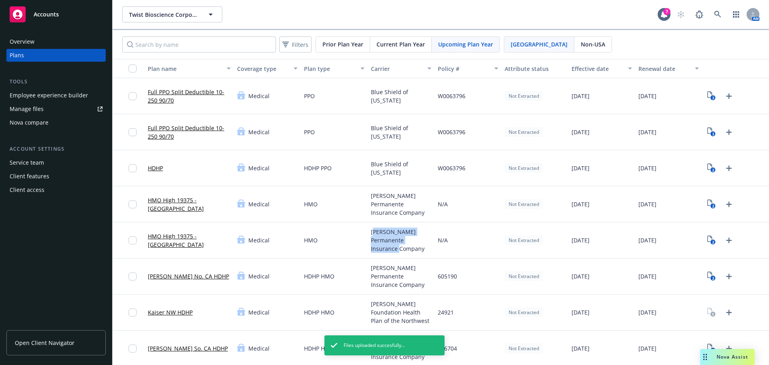
drag, startPoint x: 395, startPoint y: 246, endPoint x: 388, endPoint y: 244, distance: 6.7
click at [395, 246] on span "[PERSON_NAME] Permanente Insurance Company" at bounding box center [401, 239] width 60 height 25
drag, startPoint x: 368, startPoint y: 235, endPoint x: 422, endPoint y: 252, distance: 56.9
click at [422, 252] on div "[PERSON_NAME] Permanente Insurance Company" at bounding box center [401, 240] width 67 height 36
click at [406, 249] on div "[PERSON_NAME] Permanente Insurance Company" at bounding box center [401, 240] width 67 height 36
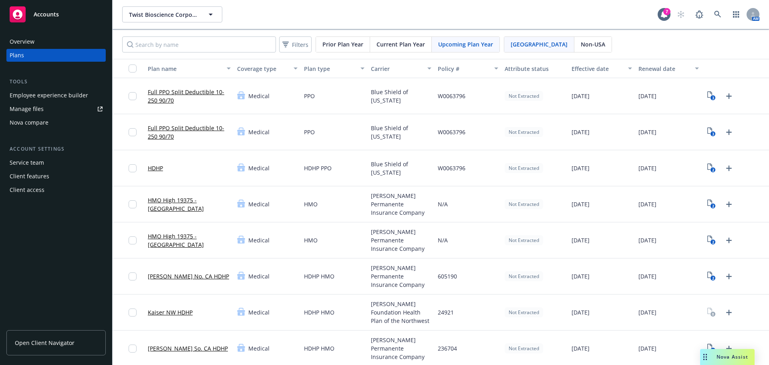
click at [434, 191] on div "N/A" at bounding box center [467, 204] width 67 height 36
click at [509, 249] on div "Not Extracted" at bounding box center [534, 240] width 67 height 36
click at [548, 162] on div "Not Extracted" at bounding box center [534, 168] width 67 height 36
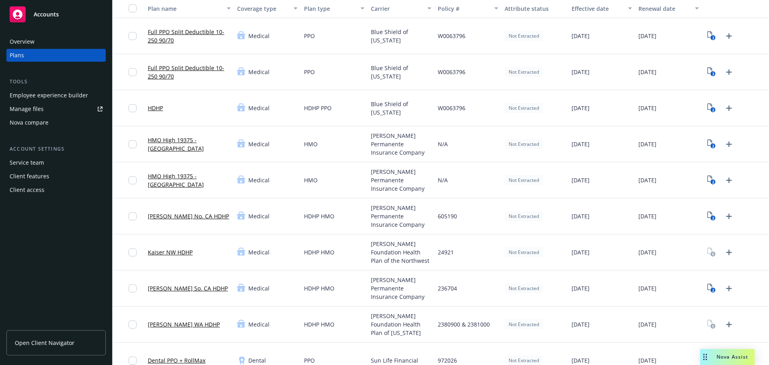
scroll to position [120, 0]
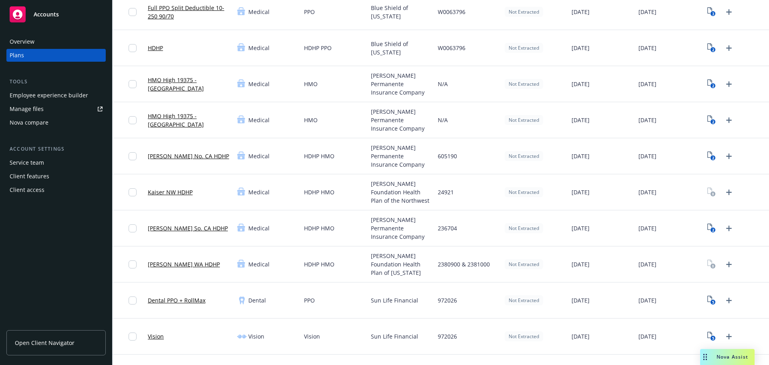
click at [382, 203] on span "[PERSON_NAME] Foundation Health Plan of the Northwest" at bounding box center [401, 191] width 60 height 25
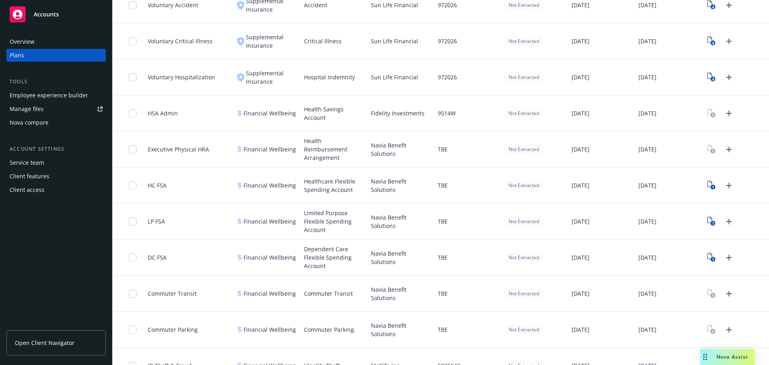
scroll to position [801, 0]
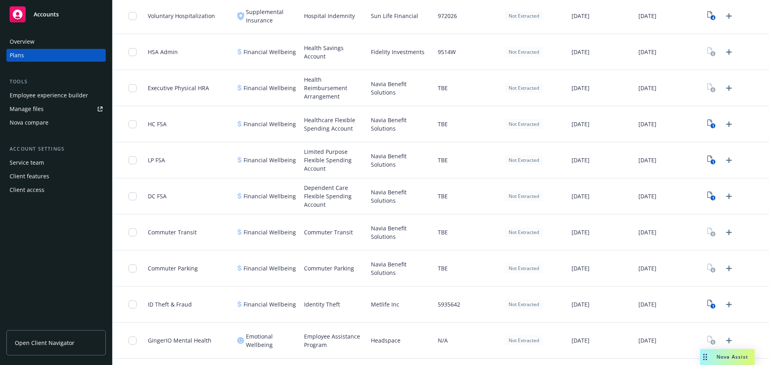
click at [445, 139] on div "TBE" at bounding box center [467, 124] width 67 height 36
click at [656, 229] on span "[DATE]" at bounding box center [647, 232] width 18 height 8
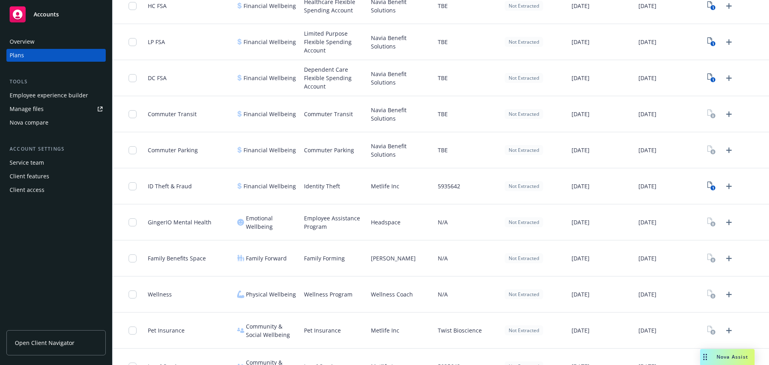
scroll to position [1011, 0]
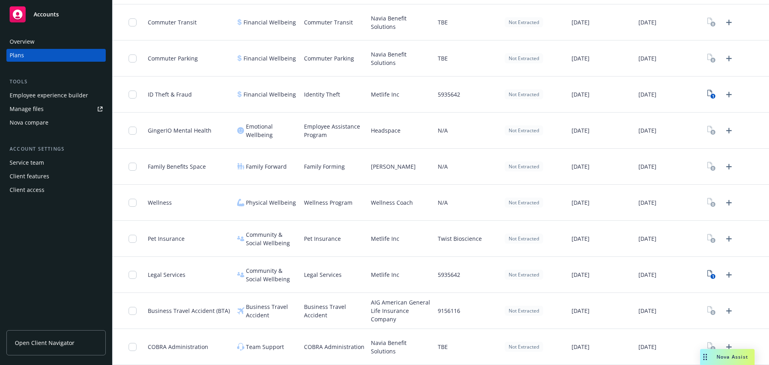
click at [332, 285] on div "Legal Services" at bounding box center [334, 275] width 67 height 36
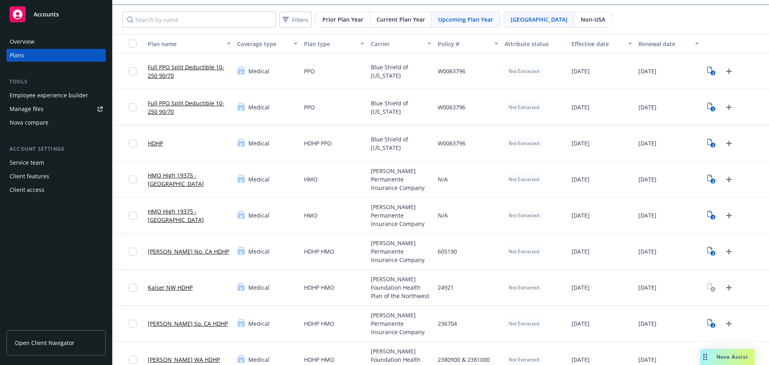
scroll to position [0, 0]
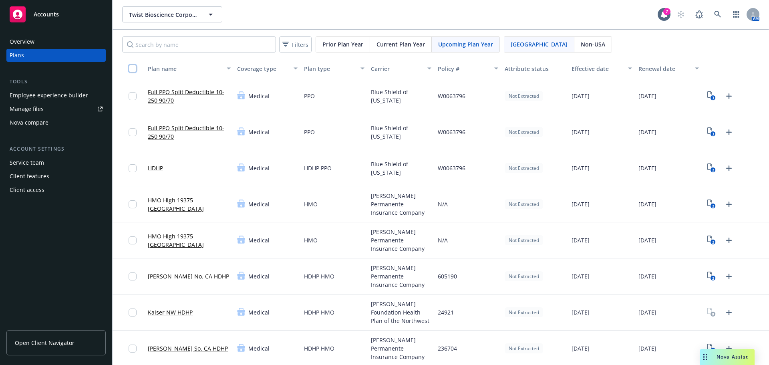
click at [136, 70] on input "checkbox" at bounding box center [133, 68] width 8 height 8
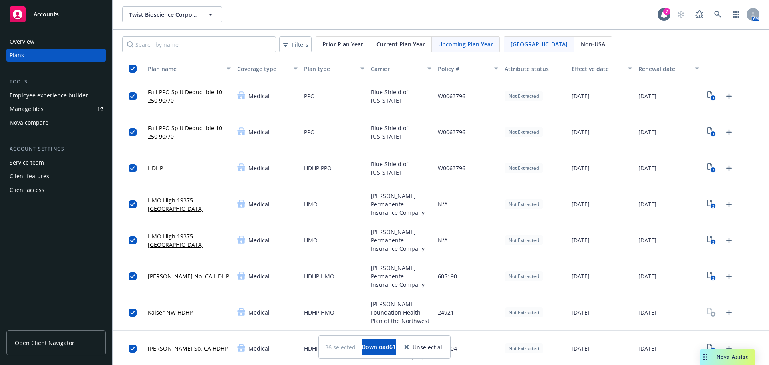
click at [132, 64] on button "button" at bounding box center [129, 68] width 32 height 19
click at [132, 67] on input "checkbox" at bounding box center [133, 68] width 8 height 8
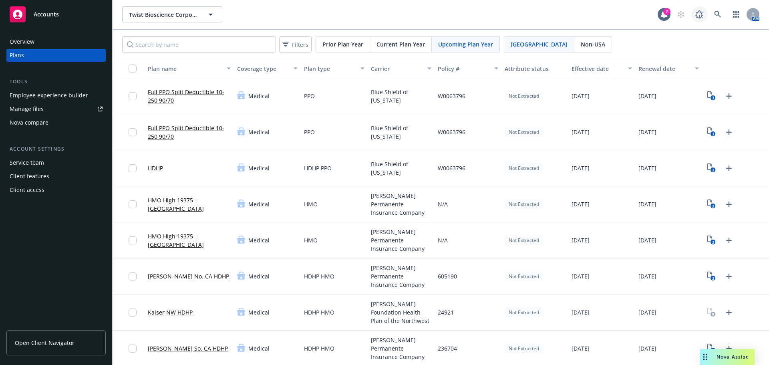
click at [699, 19] on link at bounding box center [699, 14] width 16 height 16
click at [714, 11] on icon at bounding box center [717, 14] width 7 height 7
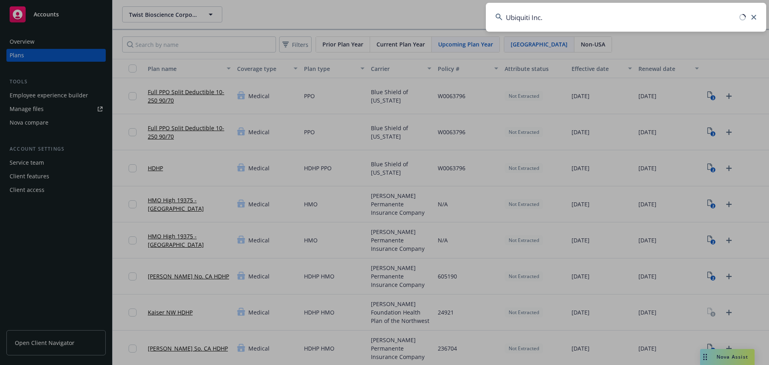
click at [577, 23] on input "Ubiquiti Inc." at bounding box center [626, 17] width 280 height 29
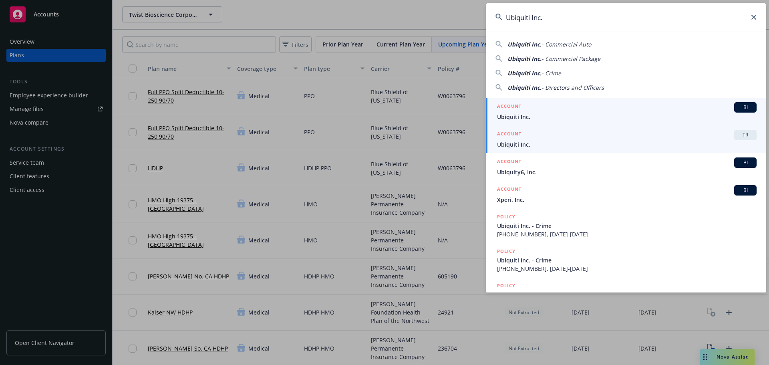
type input "Ubiquiti Inc."
click at [553, 150] on link "ACCOUNT TR Ubiquiti Inc." at bounding box center [626, 139] width 280 height 28
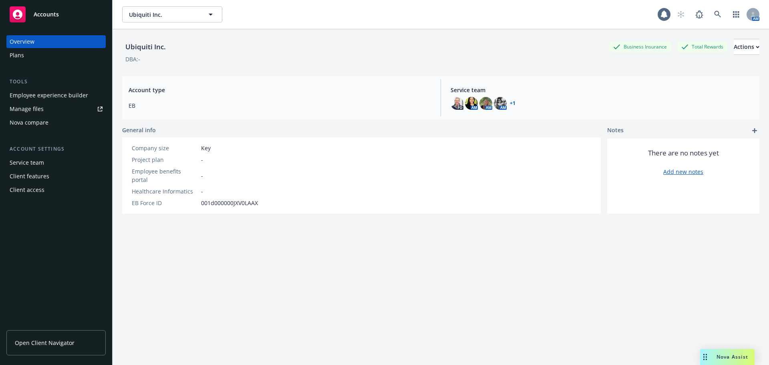
click at [20, 59] on div "Plans" at bounding box center [17, 55] width 14 height 13
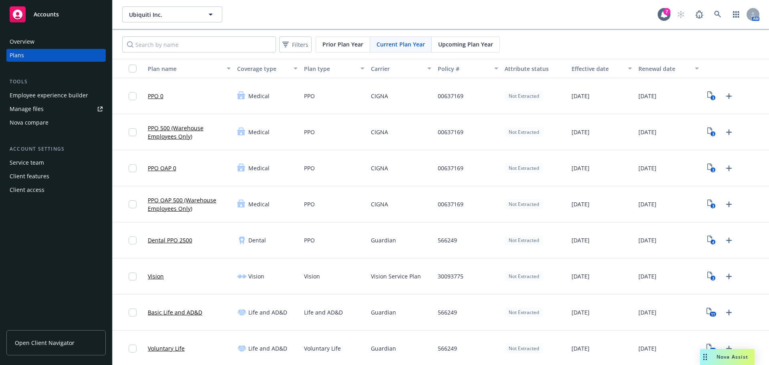
click at [473, 48] on span "Upcoming Plan Year" at bounding box center [465, 44] width 55 height 8
click at [705, 234] on link "4" at bounding box center [711, 240] width 13 height 13
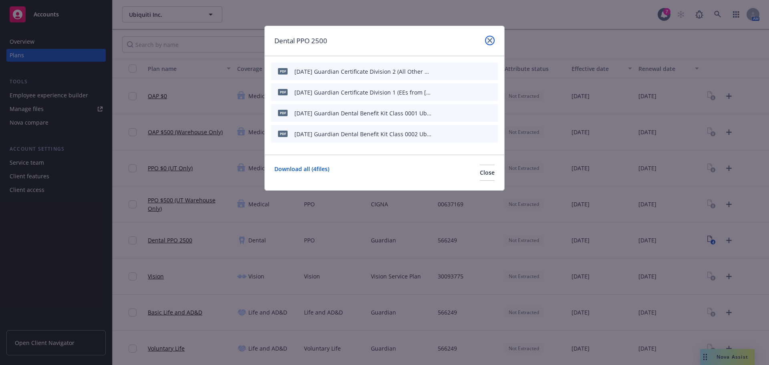
click at [489, 40] on icon "close" at bounding box center [489, 40] width 5 height 5
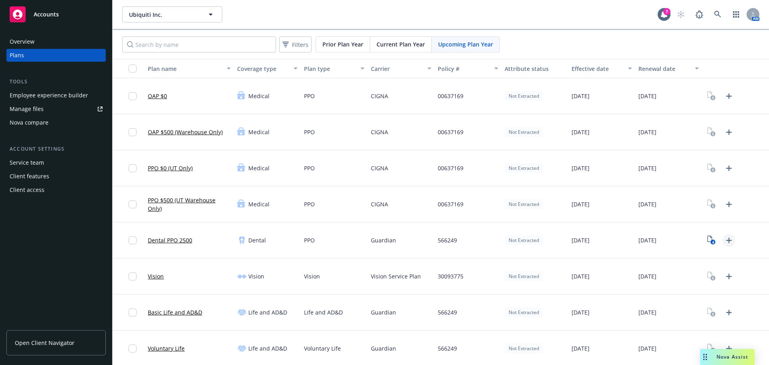
click at [724, 239] on icon "Upload Plan Documents" at bounding box center [729, 240] width 10 height 10
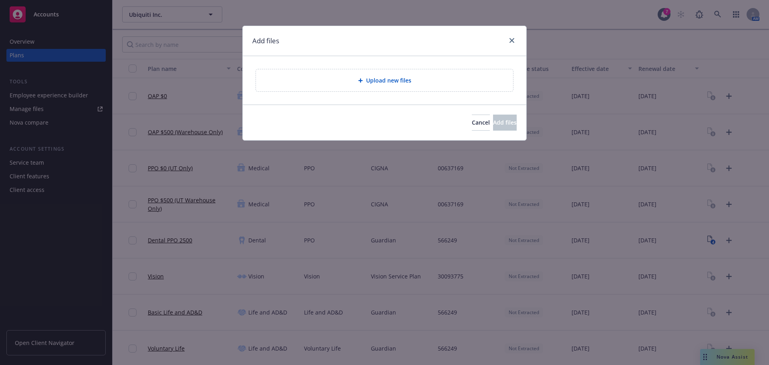
click at [369, 93] on div "Upload new files" at bounding box center [384, 80] width 283 height 48
click at [367, 91] on div "Upload new files" at bounding box center [384, 80] width 283 height 48
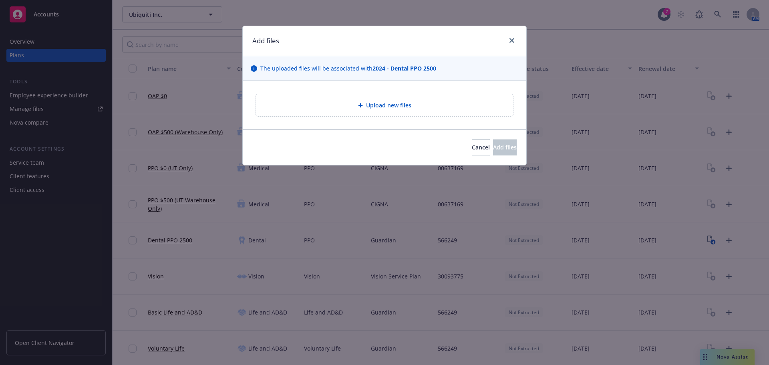
click at [366, 111] on div "Upload new files" at bounding box center [384, 105] width 257 height 22
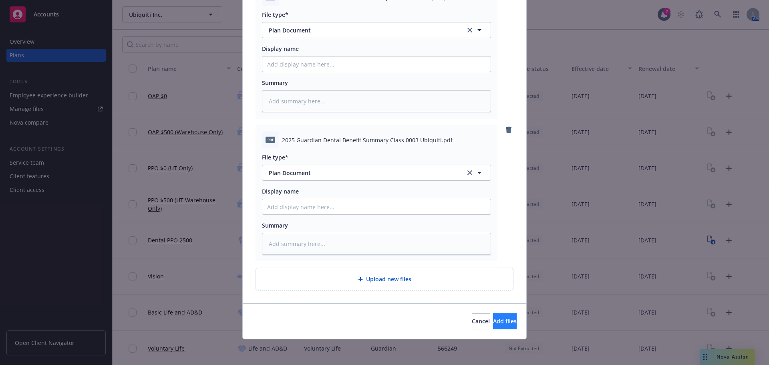
drag, startPoint x: 482, startPoint y: 338, endPoint x: 482, endPoint y: 323, distance: 14.8
click at [482, 338] on div "Cancel Add files" at bounding box center [384, 321] width 283 height 36
click at [493, 316] on button "Add files" at bounding box center [505, 321] width 24 height 16
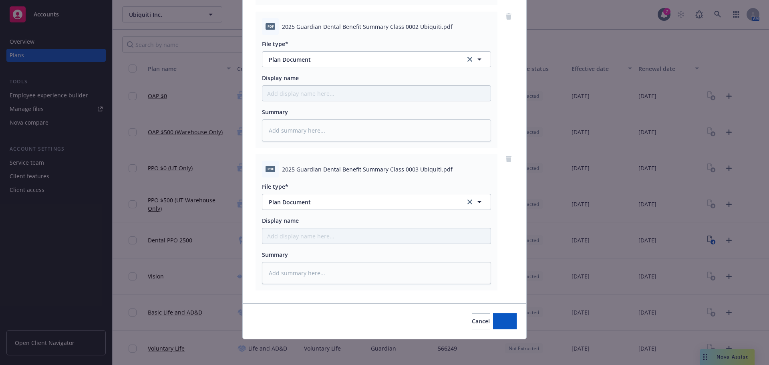
scroll to position [225, 0]
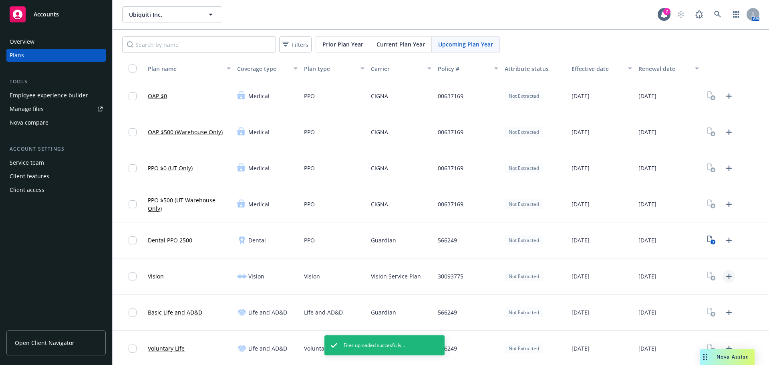
click at [725, 279] on icon "Upload Plan Documents" at bounding box center [729, 276] width 10 height 10
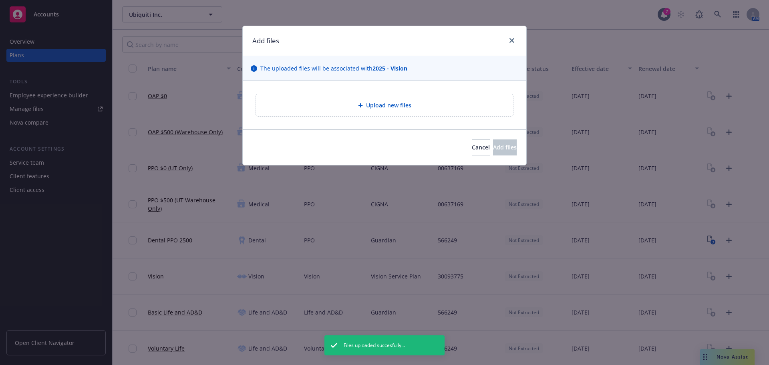
click at [394, 84] on div "Upload new files" at bounding box center [384, 105] width 283 height 48
click at [392, 96] on div "Upload new files" at bounding box center [384, 105] width 257 height 22
click at [472, 148] on button "Cancel" at bounding box center [481, 147] width 18 height 16
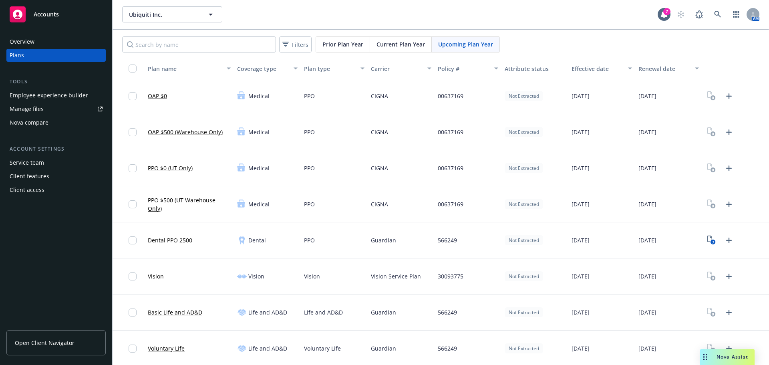
click at [361, 247] on div "PPO" at bounding box center [334, 240] width 67 height 36
click at [384, 274] on span "Vision Service Plan" at bounding box center [396, 276] width 50 height 8
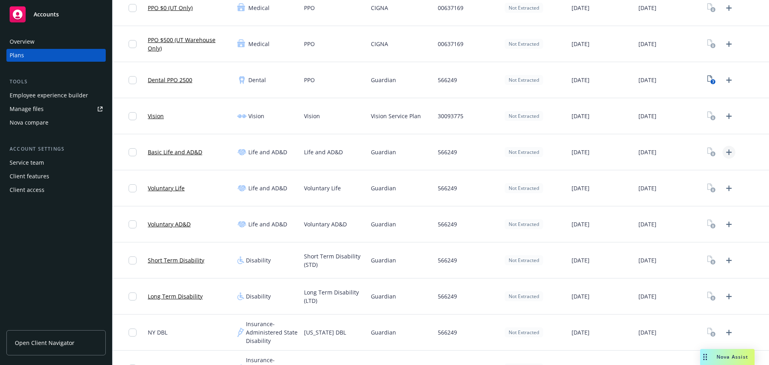
click at [726, 154] on icon "Upload Plan Documents" at bounding box center [729, 152] width 10 height 10
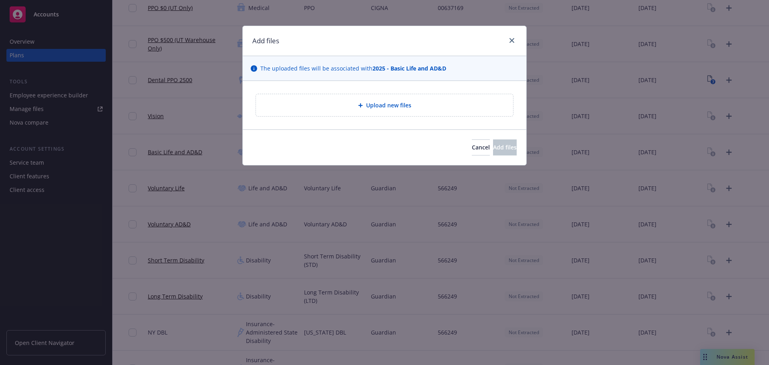
click at [388, 106] on span "Upload new files" at bounding box center [388, 105] width 45 height 8
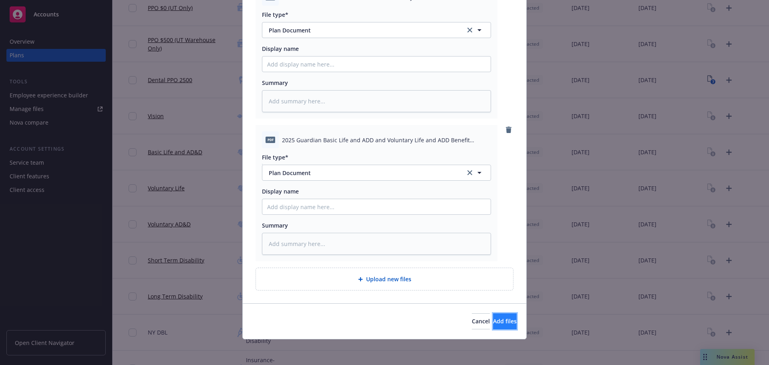
click at [493, 316] on button "Add files" at bounding box center [505, 321] width 24 height 16
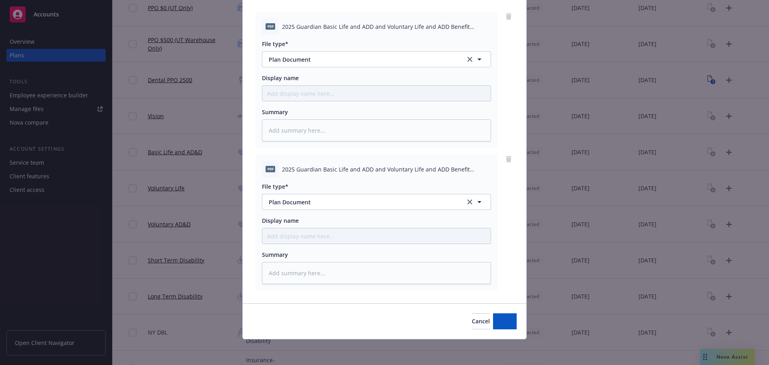
scroll to position [82, 0]
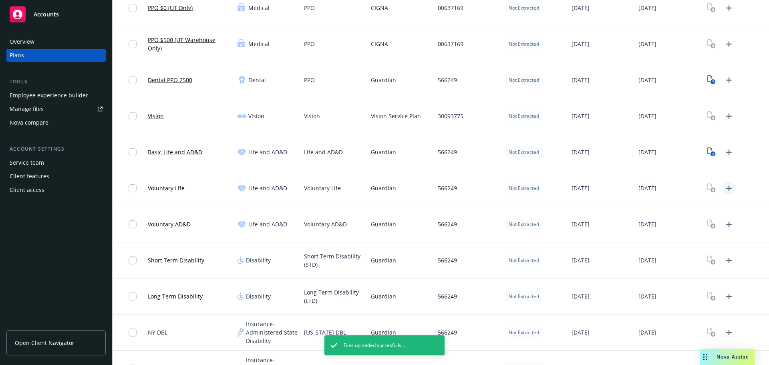
click at [727, 187] on icon "Upload Plan Documents" at bounding box center [729, 188] width 10 height 10
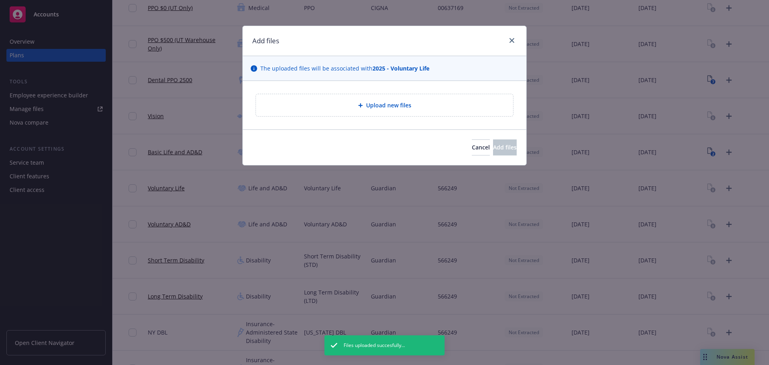
click at [374, 106] on span "Upload new files" at bounding box center [388, 105] width 45 height 8
click at [398, 104] on span "Upload new files" at bounding box center [388, 105] width 45 height 8
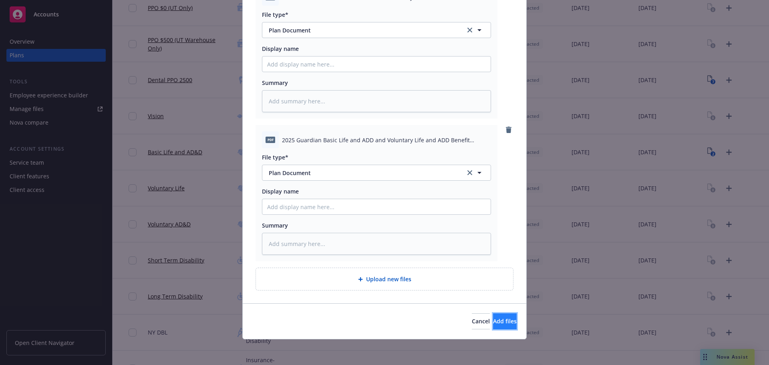
click at [493, 325] on span "Add files" at bounding box center [505, 321] width 24 height 8
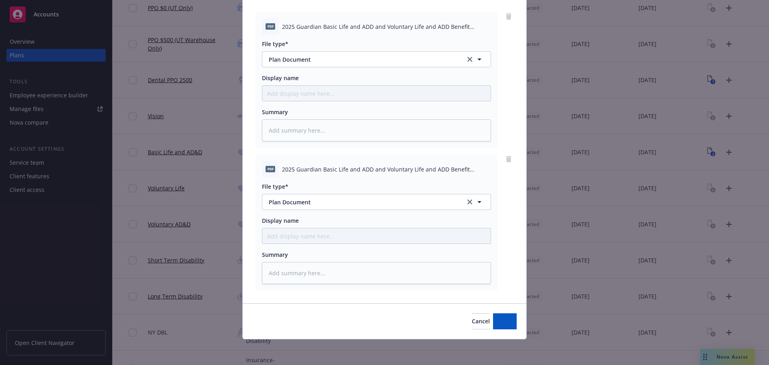
scroll to position [82, 0]
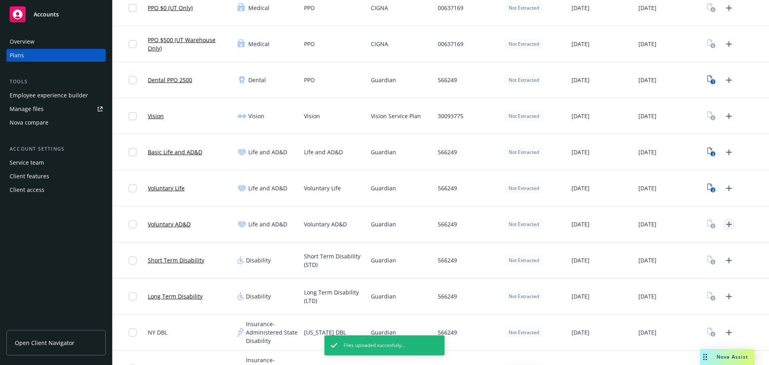
click at [726, 224] on icon "Upload Plan Documents" at bounding box center [729, 224] width 6 height 6
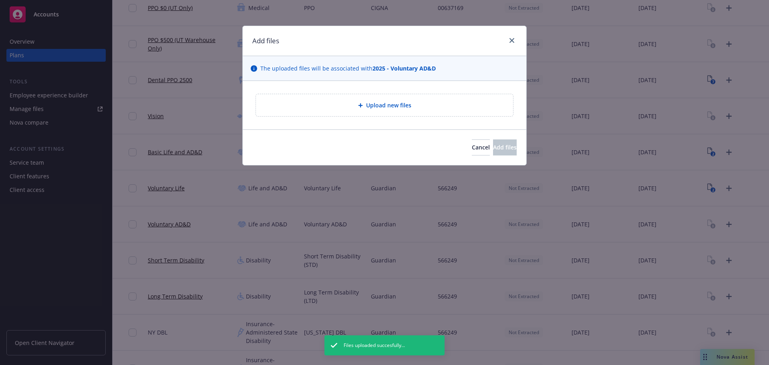
click at [364, 101] on div "Upload new files" at bounding box center [384, 104] width 244 height 9
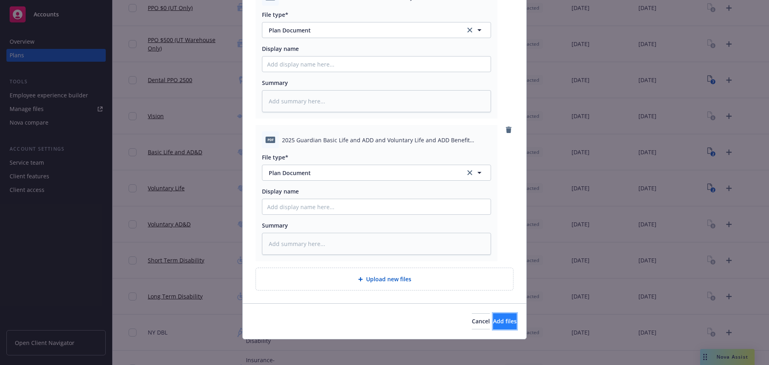
click at [493, 317] on span "Add files" at bounding box center [505, 321] width 24 height 8
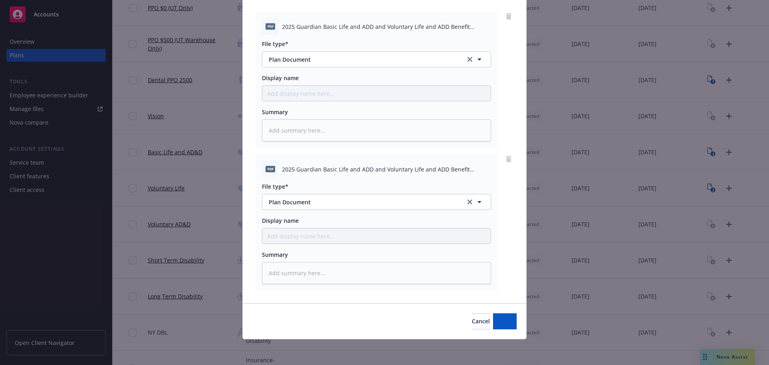
scroll to position [82, 0]
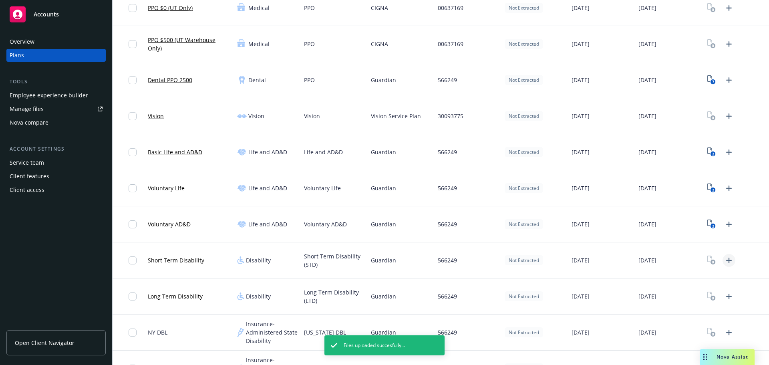
click at [726, 262] on icon "Upload Plan Documents" at bounding box center [729, 260] width 10 height 10
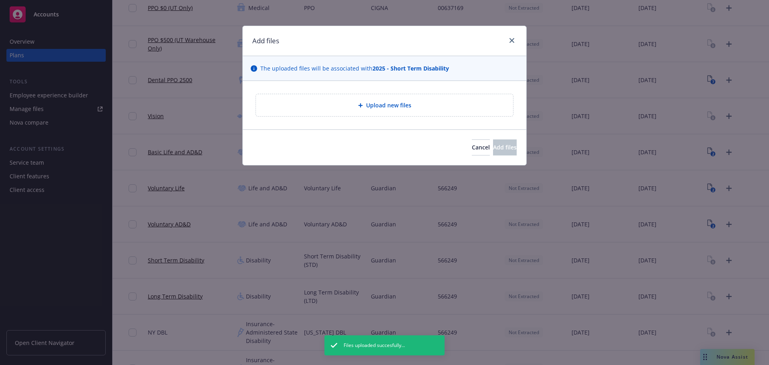
click at [353, 105] on div "Upload new files" at bounding box center [384, 104] width 244 height 9
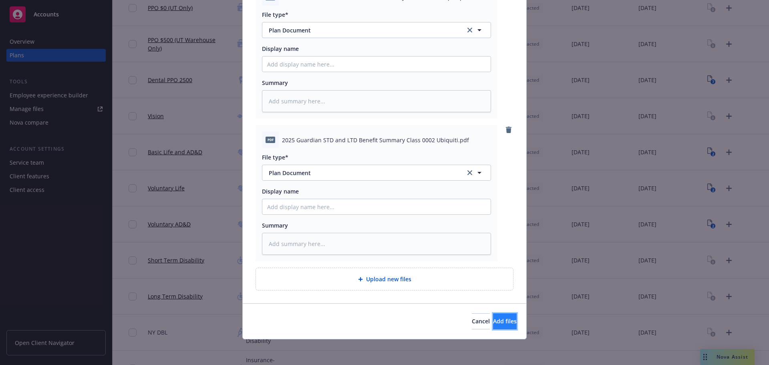
click at [497, 318] on span "Add files" at bounding box center [505, 321] width 24 height 8
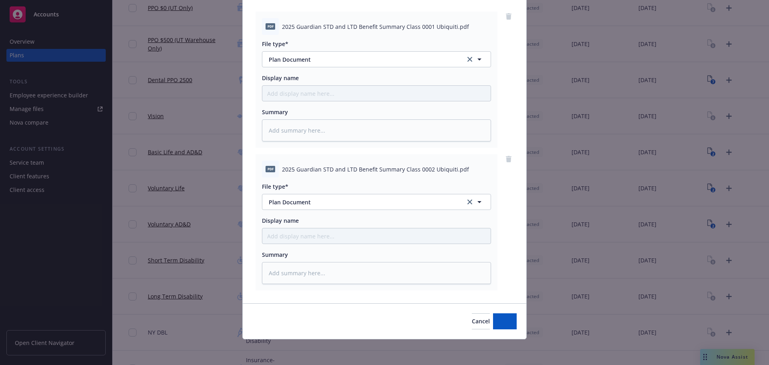
scroll to position [82, 0]
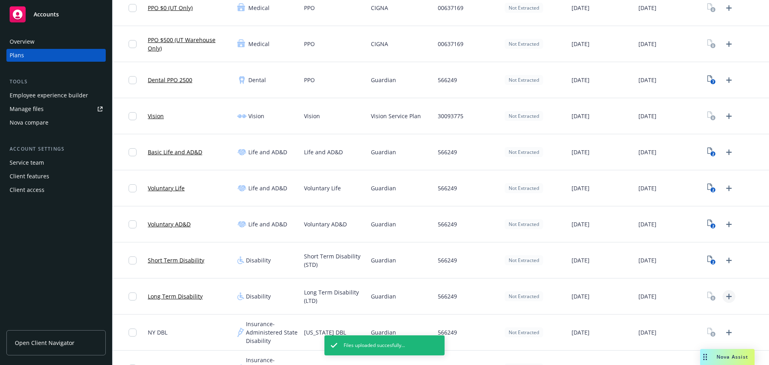
click at [724, 295] on icon "Upload Plan Documents" at bounding box center [729, 296] width 10 height 10
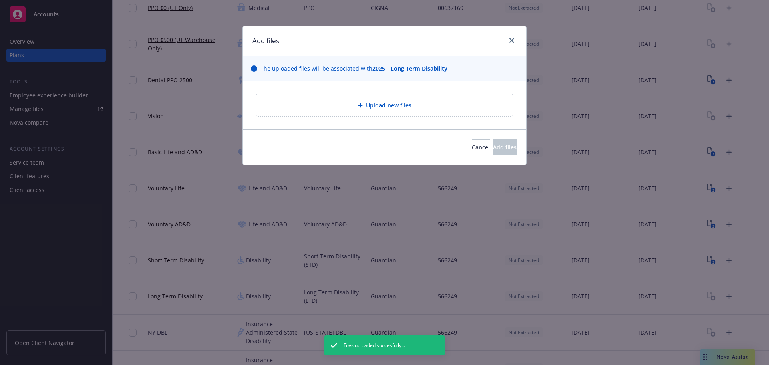
click at [368, 125] on div "Upload new files" at bounding box center [384, 105] width 283 height 48
click at [373, 117] on div "Upload new files" at bounding box center [384, 105] width 258 height 23
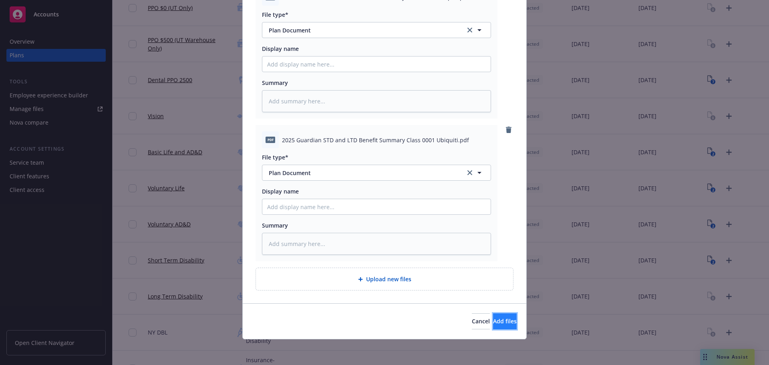
click at [493, 321] on span "Add files" at bounding box center [505, 321] width 24 height 8
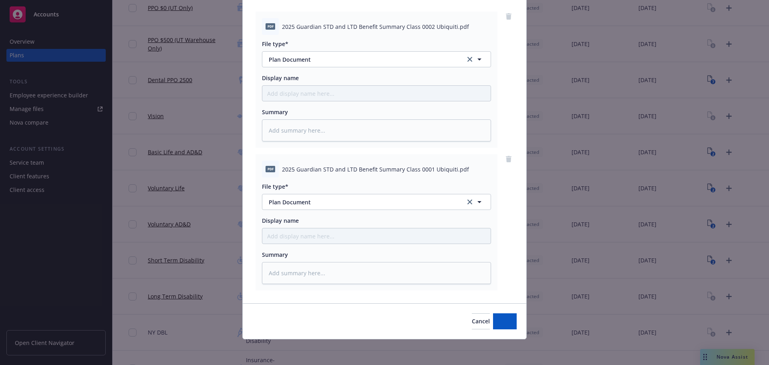
scroll to position [82, 0]
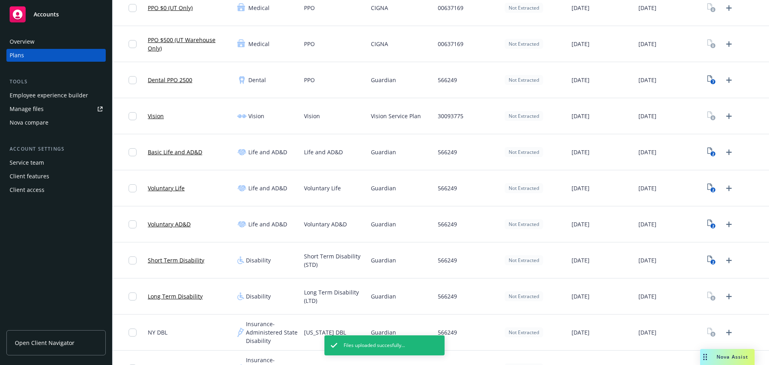
scroll to position [362, 0]
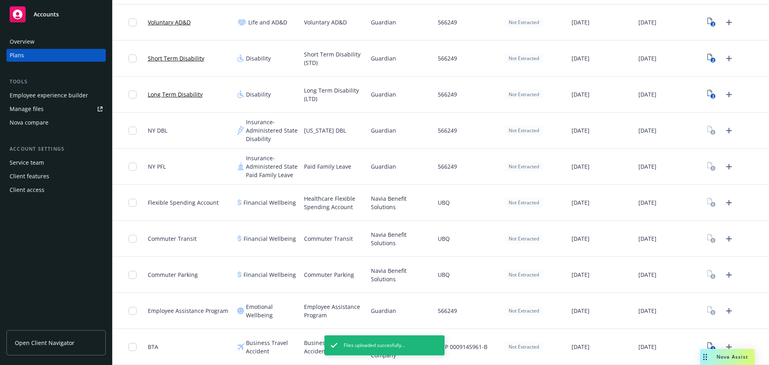
click at [729, 314] on div at bounding box center [720, 310] width 30 height 13
click at [725, 312] on icon "Upload Plan Documents" at bounding box center [729, 311] width 10 height 10
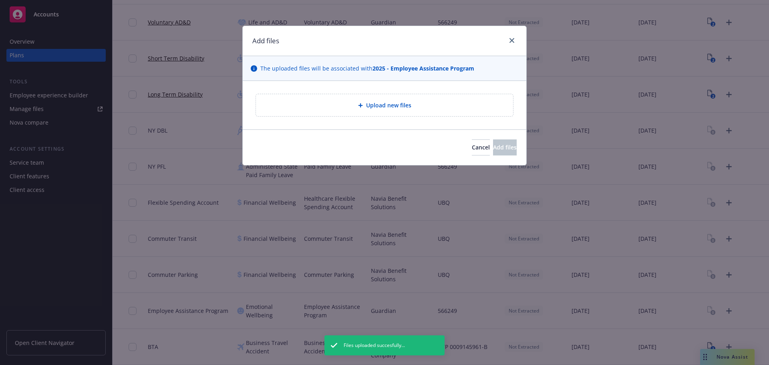
click at [367, 105] on span "Upload new files" at bounding box center [388, 105] width 45 height 8
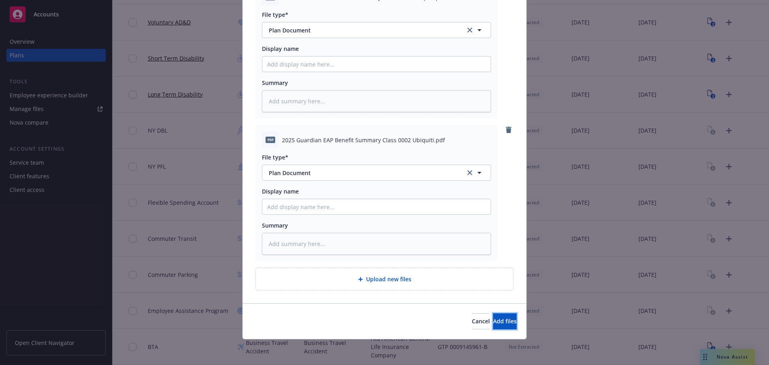
drag, startPoint x: 492, startPoint y: 320, endPoint x: 394, endPoint y: 322, distance: 98.1
click at [493, 320] on span "Add files" at bounding box center [505, 321] width 24 height 8
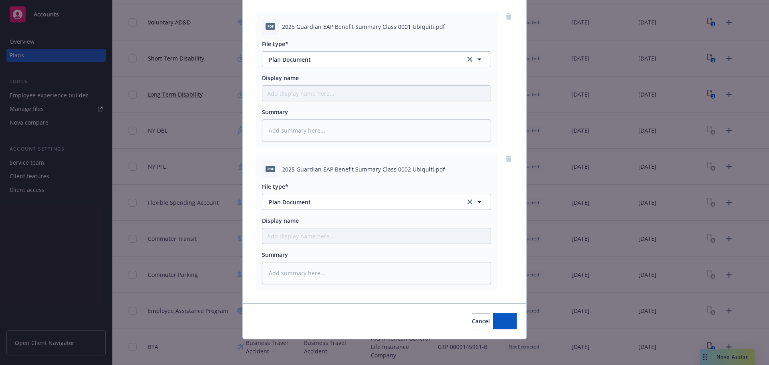
scroll to position [82, 0]
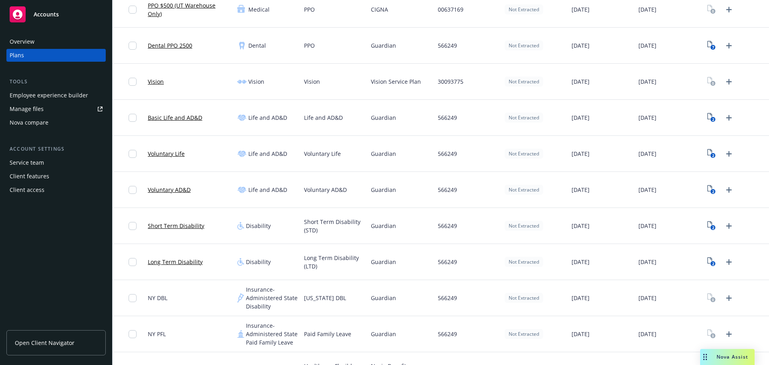
scroll to position [122, 0]
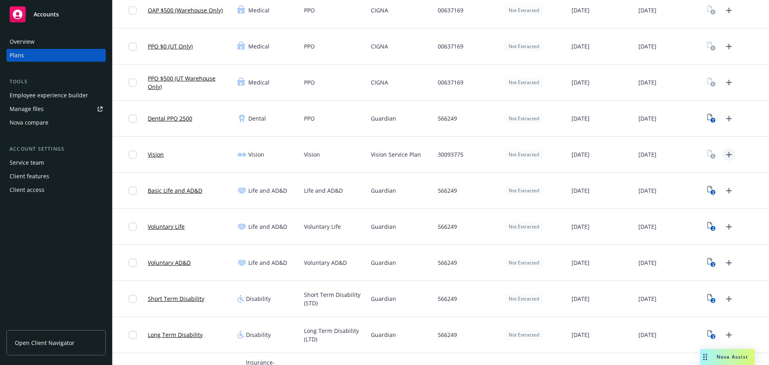
click at [724, 155] on icon "Upload Plan Documents" at bounding box center [729, 155] width 10 height 10
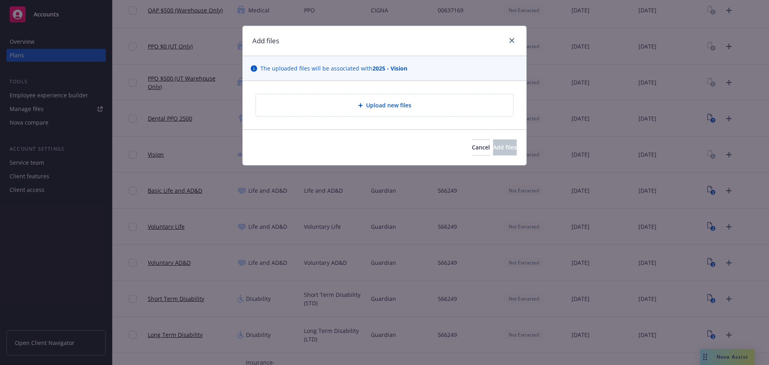
click at [367, 111] on div "Upload new files" at bounding box center [384, 105] width 257 height 22
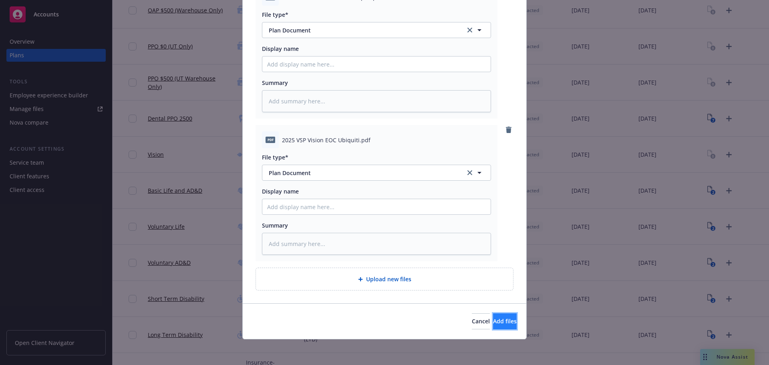
click at [493, 325] on button "Add files" at bounding box center [505, 321] width 24 height 16
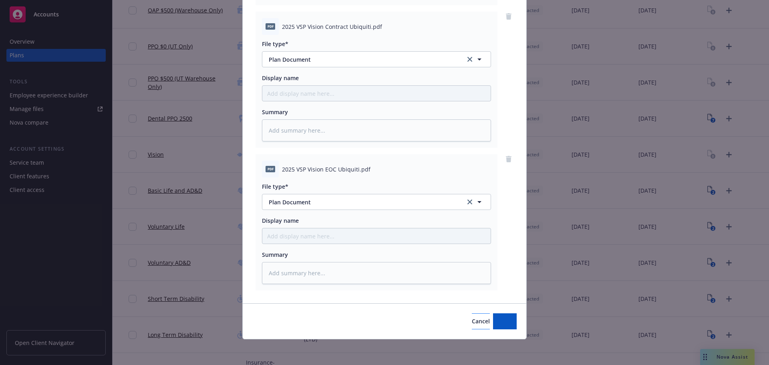
scroll to position [225, 0]
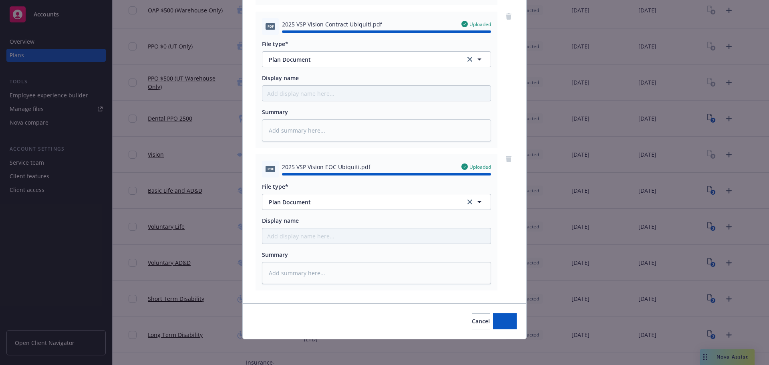
type textarea "x"
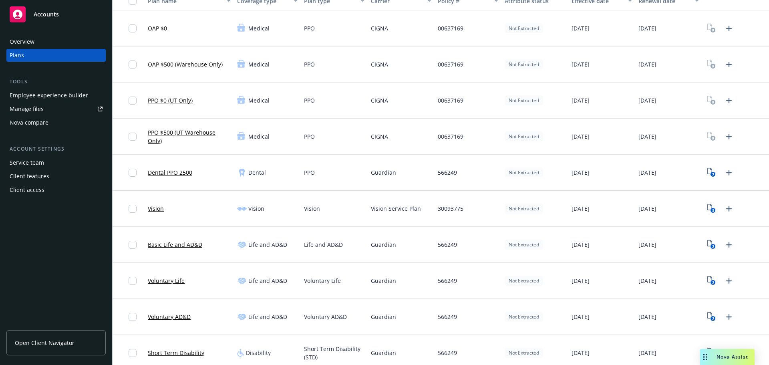
scroll to position [120, 0]
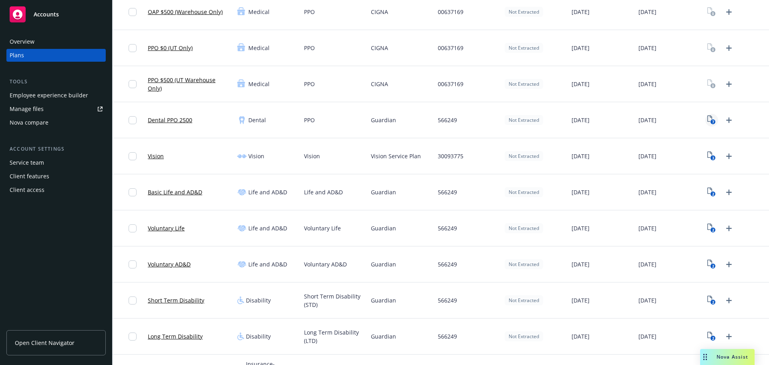
click at [712, 119] on text "7" at bounding box center [713, 121] width 2 height 5
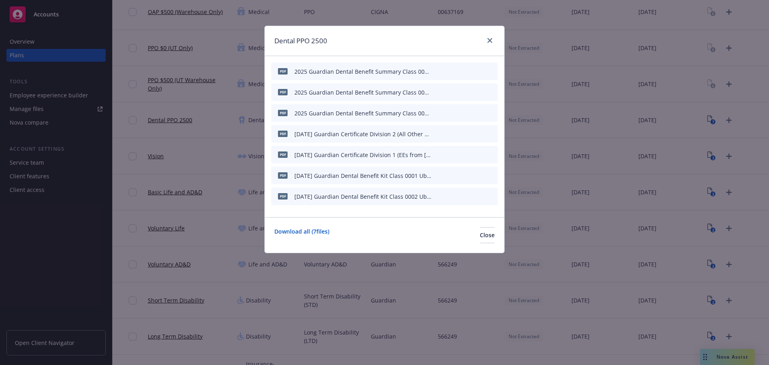
click at [490, 45] on div at bounding box center [488, 41] width 13 height 10
click at [488, 40] on icon "close" at bounding box center [489, 40] width 5 height 5
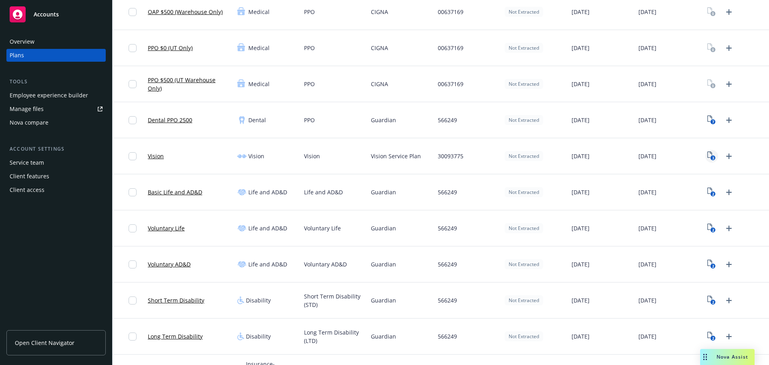
click at [710, 157] on rect "View Plan Documents" at bounding box center [712, 157] width 5 height 5
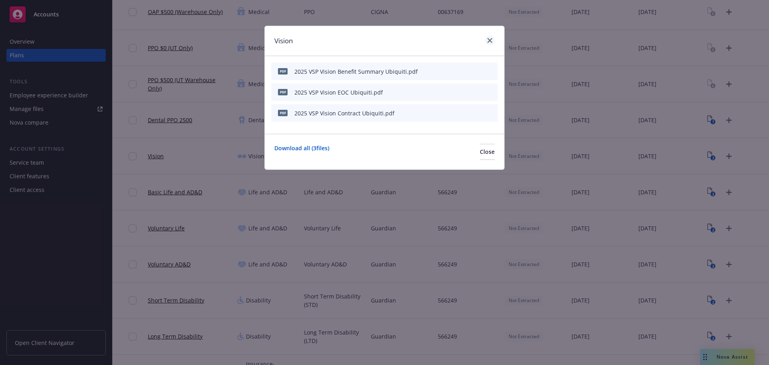
click at [494, 41] on div "Vision" at bounding box center [384, 41] width 239 height 30
drag, startPoint x: 488, startPoint y: 42, endPoint x: 667, endPoint y: 181, distance: 227.1
click at [488, 42] on icon "close" at bounding box center [489, 40] width 5 height 5
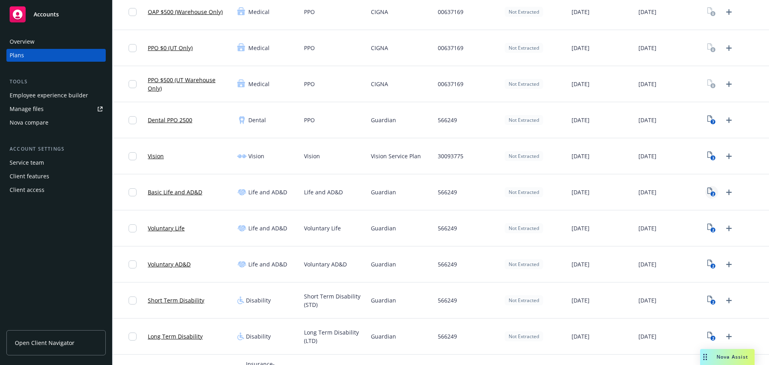
click at [710, 193] on rect "View Plan Documents" at bounding box center [712, 193] width 5 height 5
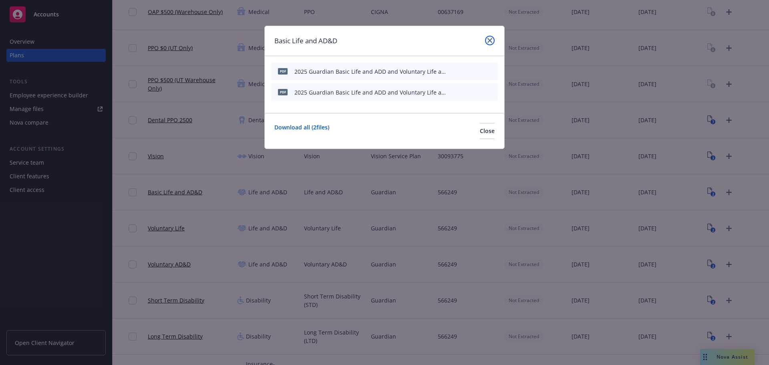
click at [492, 38] on link "close" at bounding box center [490, 41] width 10 height 10
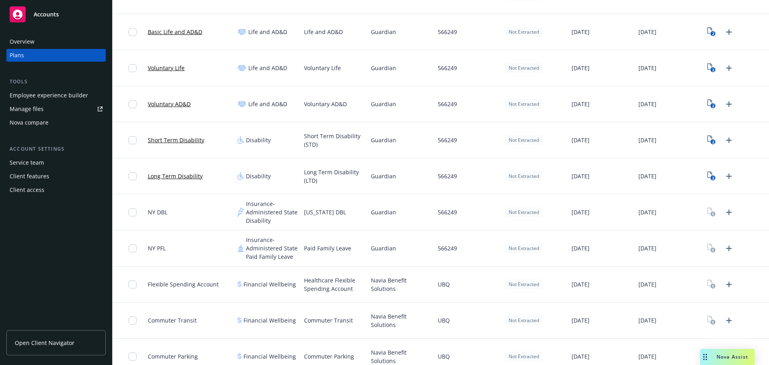
scroll to position [362, 0]
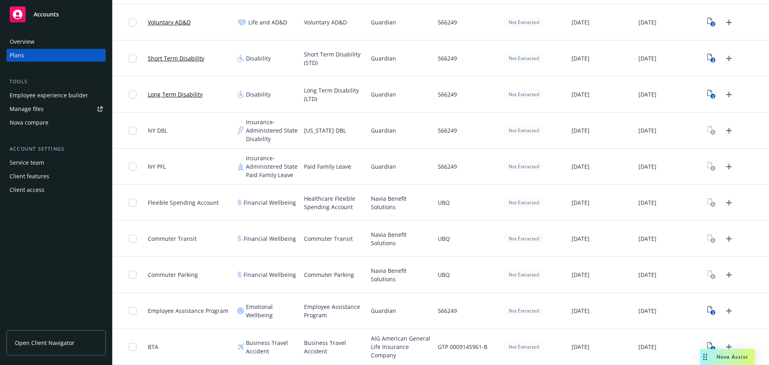
click at [480, 239] on div "UBQ" at bounding box center [467, 239] width 67 height 36
click at [430, 276] on div "Navia Benefit Solutions" at bounding box center [401, 275] width 67 height 36
click at [707, 344] on icon "1" at bounding box center [711, 346] width 8 height 9
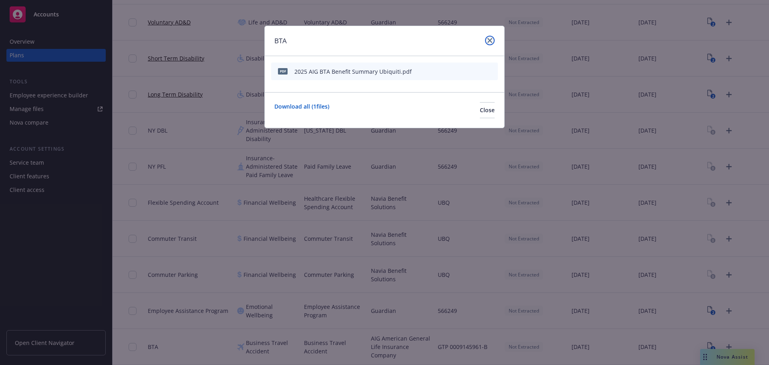
click at [489, 42] on icon "close" at bounding box center [489, 40] width 5 height 5
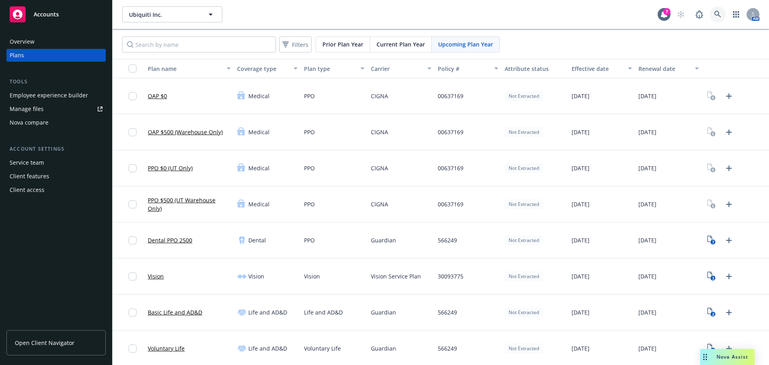
click at [717, 10] on link at bounding box center [717, 14] width 16 height 16
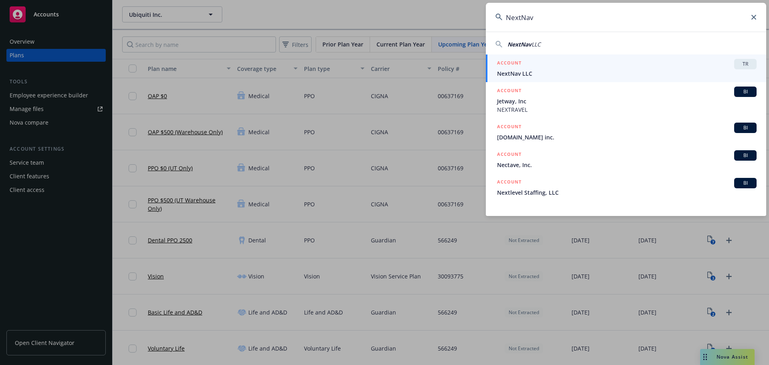
type input "NextNav"
drag, startPoint x: 552, startPoint y: 65, endPoint x: 56, endPoint y: 120, distance: 498.7
click at [552, 65] on div "ACCOUNT TR" at bounding box center [626, 64] width 259 height 10
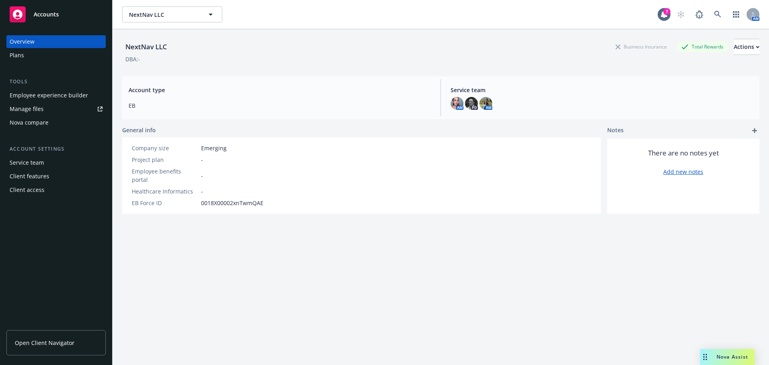
click at [17, 58] on div "Plans" at bounding box center [17, 55] width 14 height 13
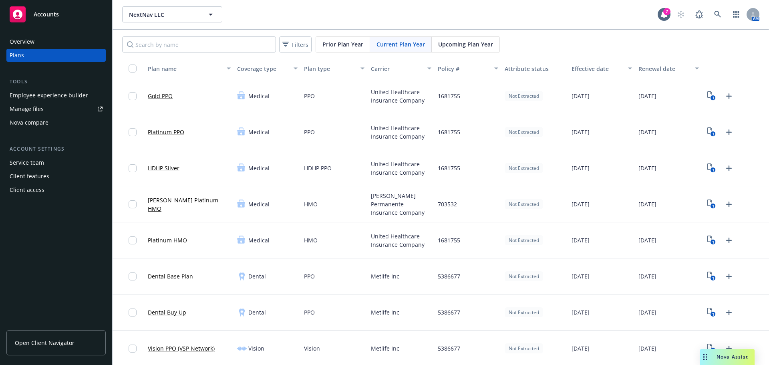
click at [465, 46] on span "Upcoming Plan Year" at bounding box center [465, 44] width 55 height 8
click at [580, 129] on span "[DATE]" at bounding box center [580, 132] width 18 height 8
drag, startPoint x: 572, startPoint y: 129, endPoint x: 610, endPoint y: 131, distance: 38.1
click at [610, 131] on div "[DATE]" at bounding box center [601, 132] width 67 height 36
click at [574, 133] on span "[DATE]" at bounding box center [580, 132] width 18 height 8
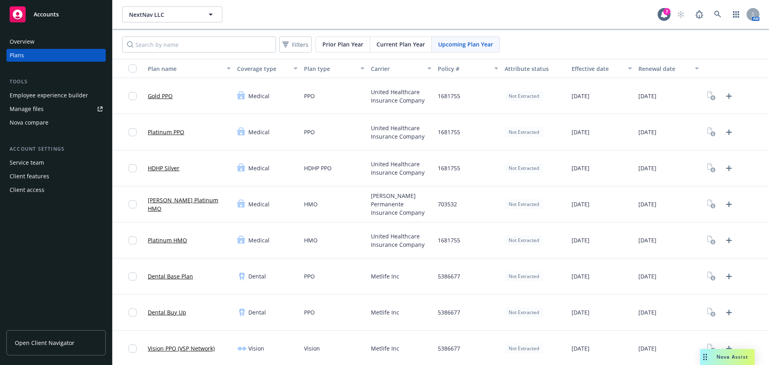
drag, startPoint x: 569, startPoint y: 205, endPoint x: 613, endPoint y: 207, distance: 43.7
click at [613, 207] on div "[DATE]" at bounding box center [601, 204] width 67 height 36
click at [583, 207] on span "[DATE]" at bounding box center [580, 204] width 18 height 8
drag, startPoint x: 572, startPoint y: 206, endPoint x: 594, endPoint y: 208, distance: 22.1
click at [629, 209] on div "[DATE]" at bounding box center [601, 204] width 67 height 36
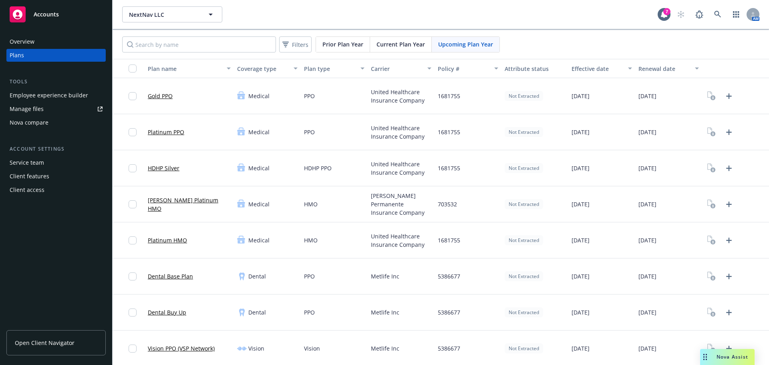
click at [586, 206] on span "[DATE]" at bounding box center [580, 204] width 18 height 8
drag, startPoint x: 592, startPoint y: 207, endPoint x: 610, endPoint y: 202, distance: 18.4
click at [589, 207] on span "[DATE]" at bounding box center [580, 204] width 18 height 8
click at [643, 198] on div "[DATE]" at bounding box center [668, 204] width 67 height 36
